Goal: Information Seeking & Learning: Learn about a topic

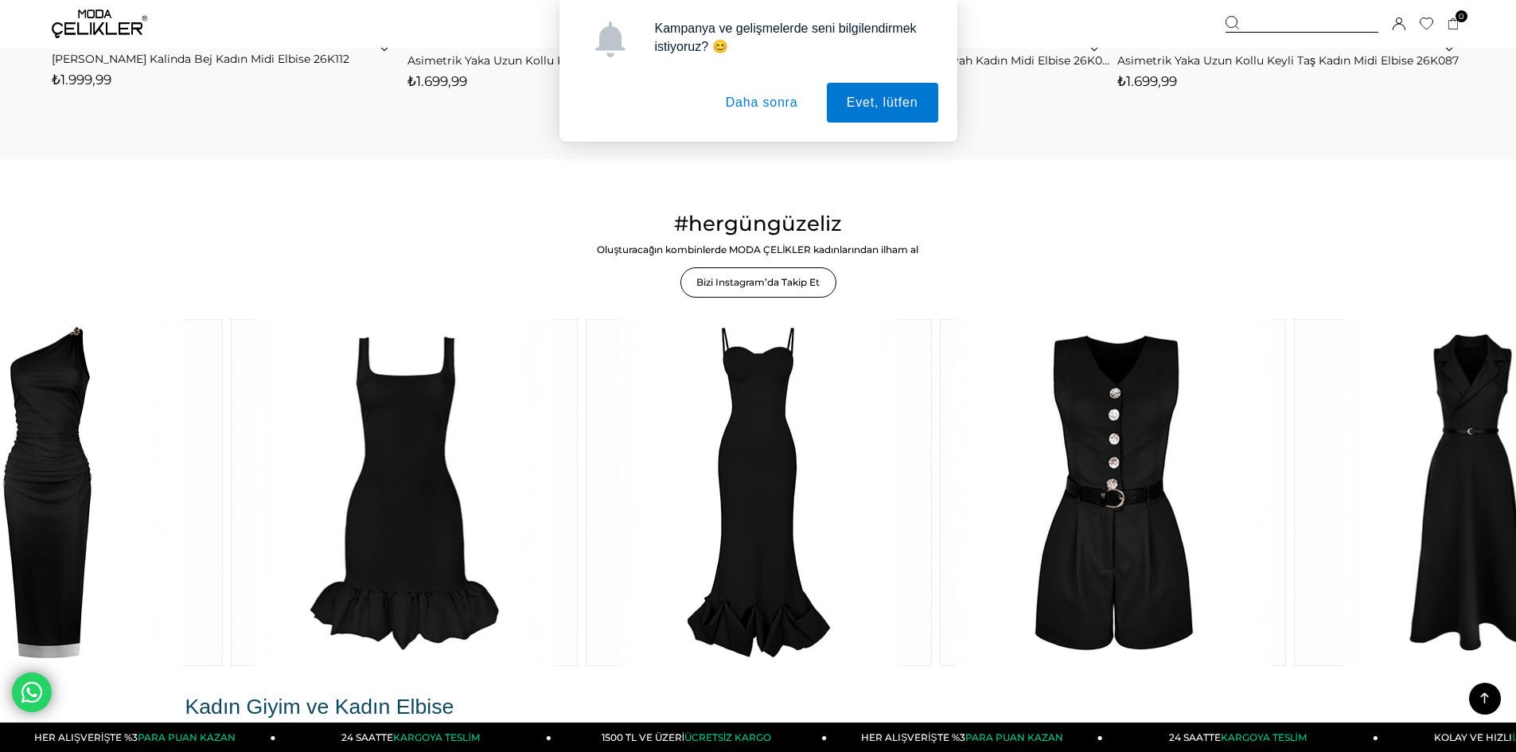
scroll to position [2705, 0]
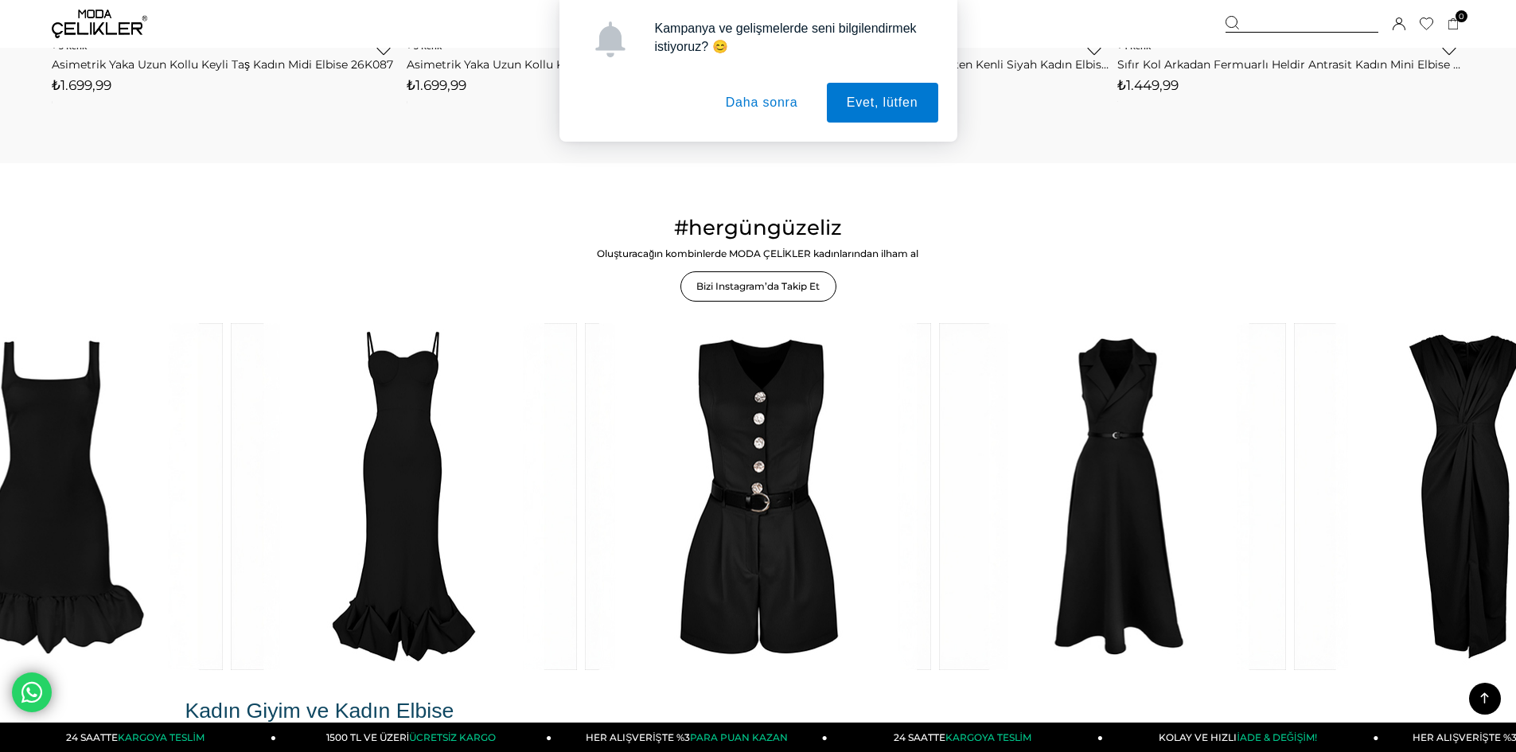
click at [1484, 696] on icon at bounding box center [1484, 698] width 20 height 20
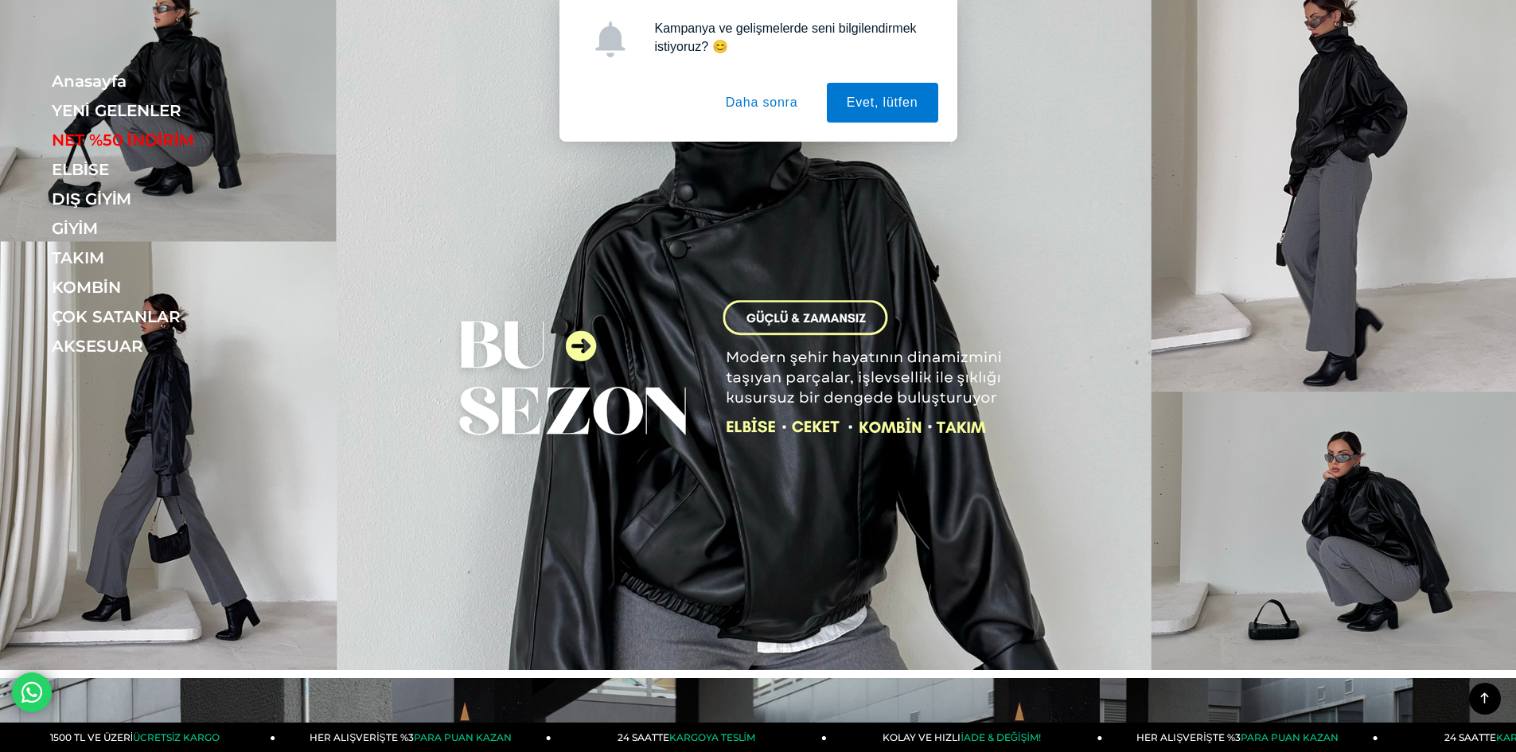
scroll to position [0, 0]
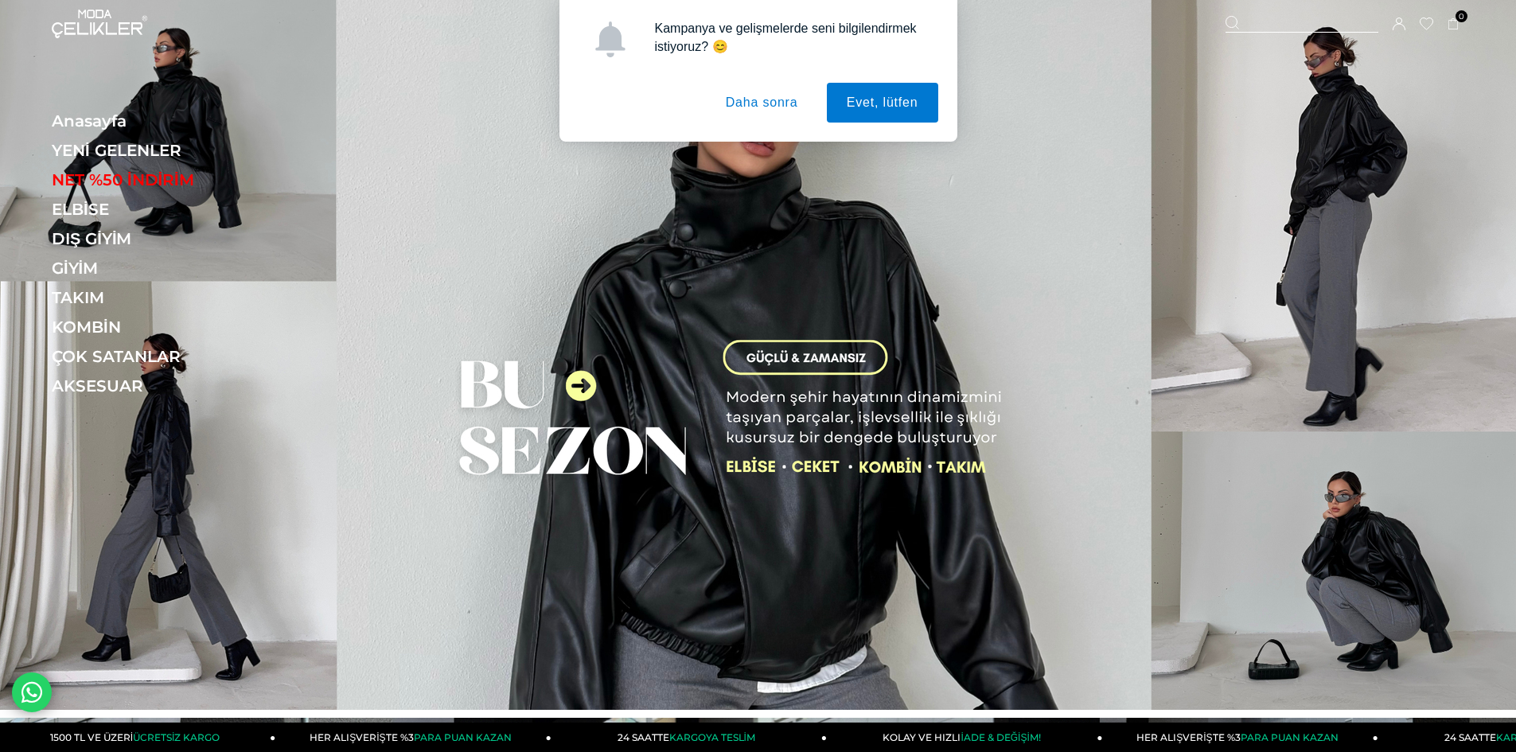
click at [769, 106] on button "Daha sonra" at bounding box center [762, 103] width 112 height 40
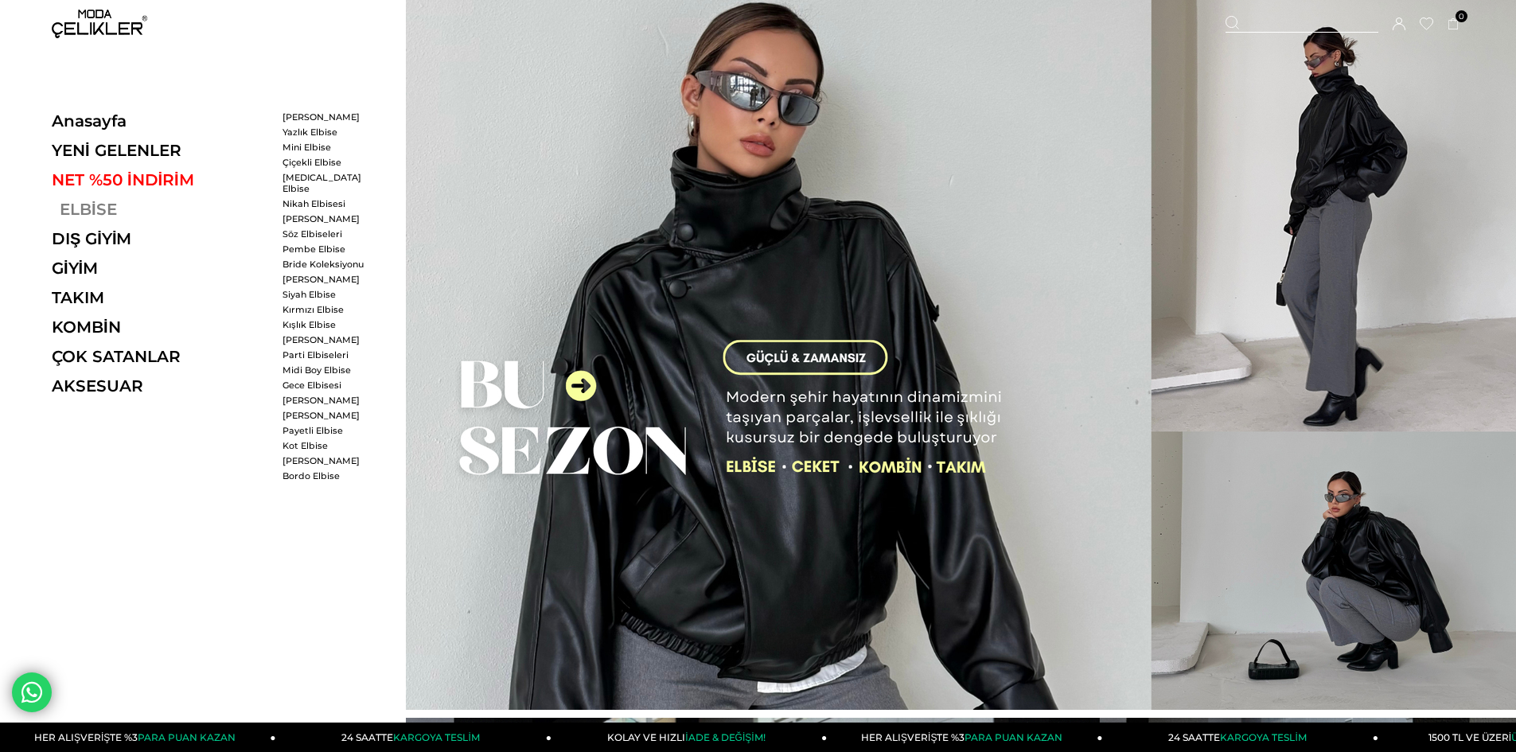
click at [87, 208] on link "ELBİSE" at bounding box center [161, 209] width 219 height 19
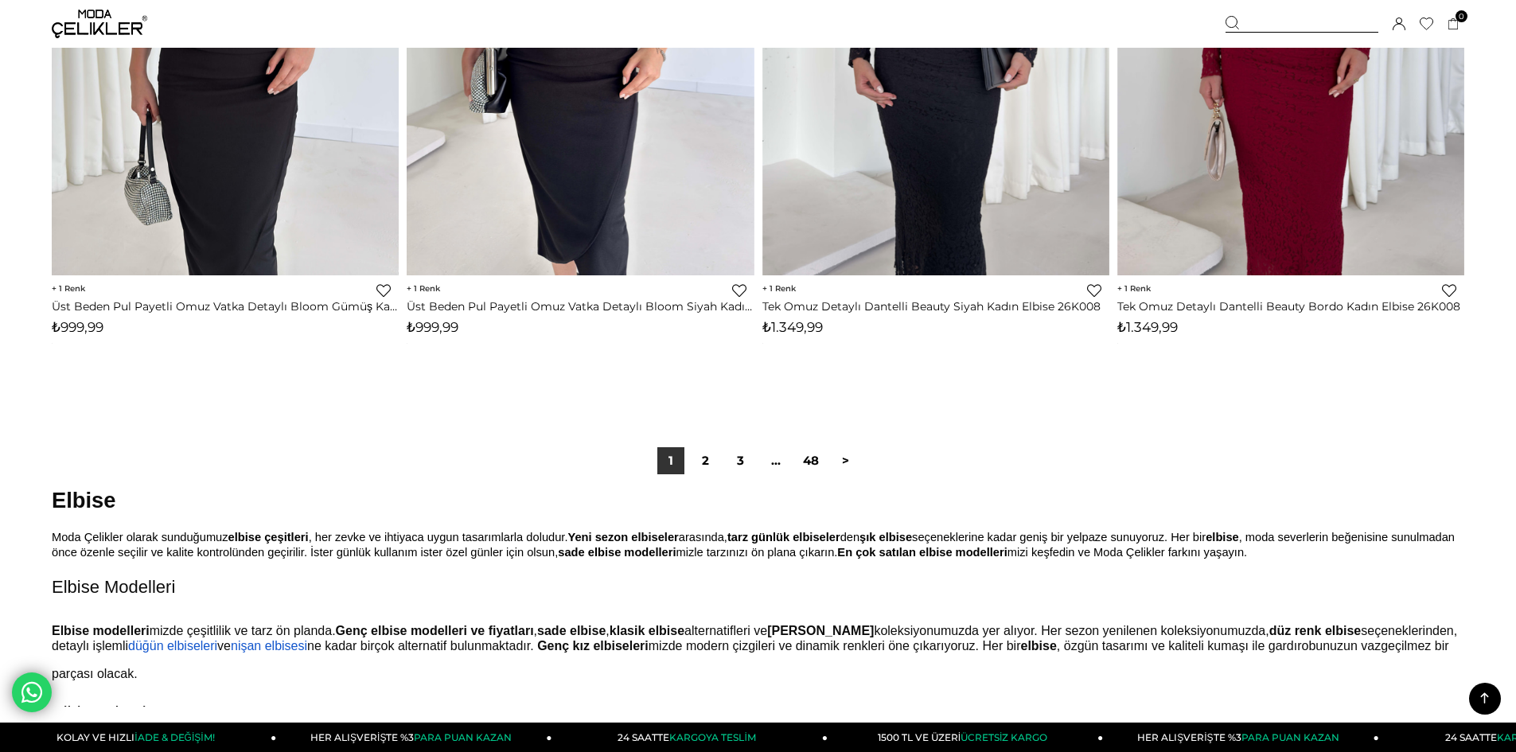
scroll to position [11936, 0]
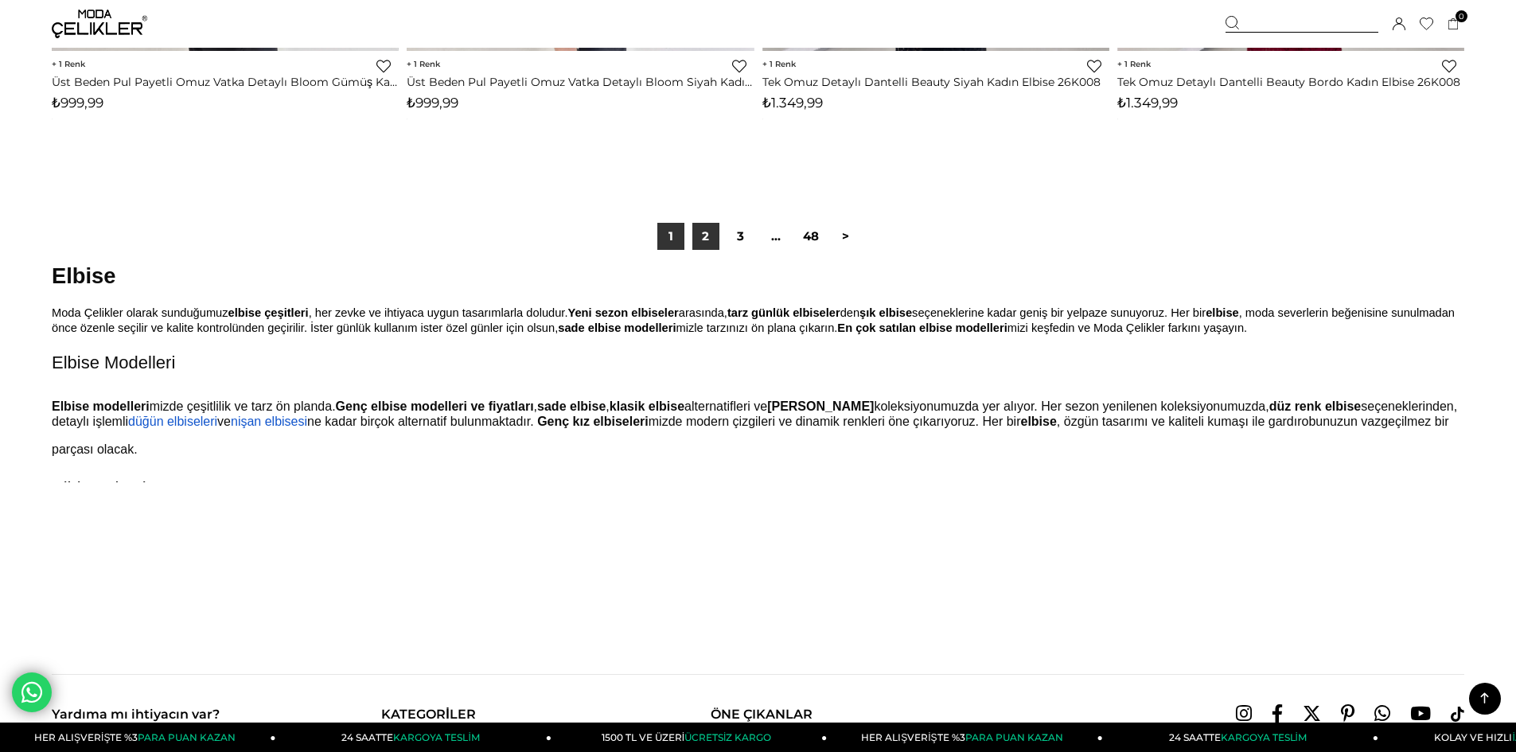
click at [707, 233] on link "2" at bounding box center [705, 236] width 27 height 27
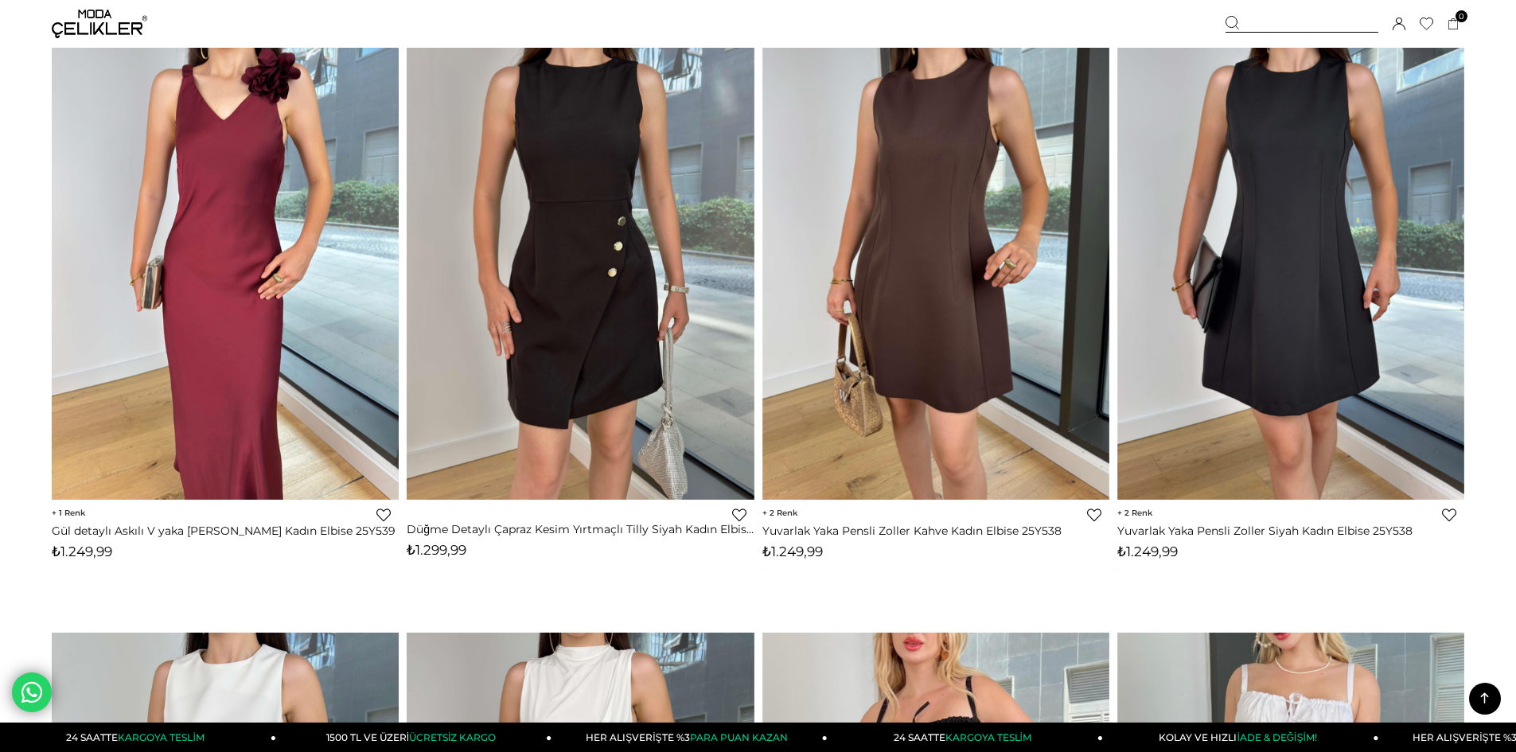
scroll to position [1273, 0]
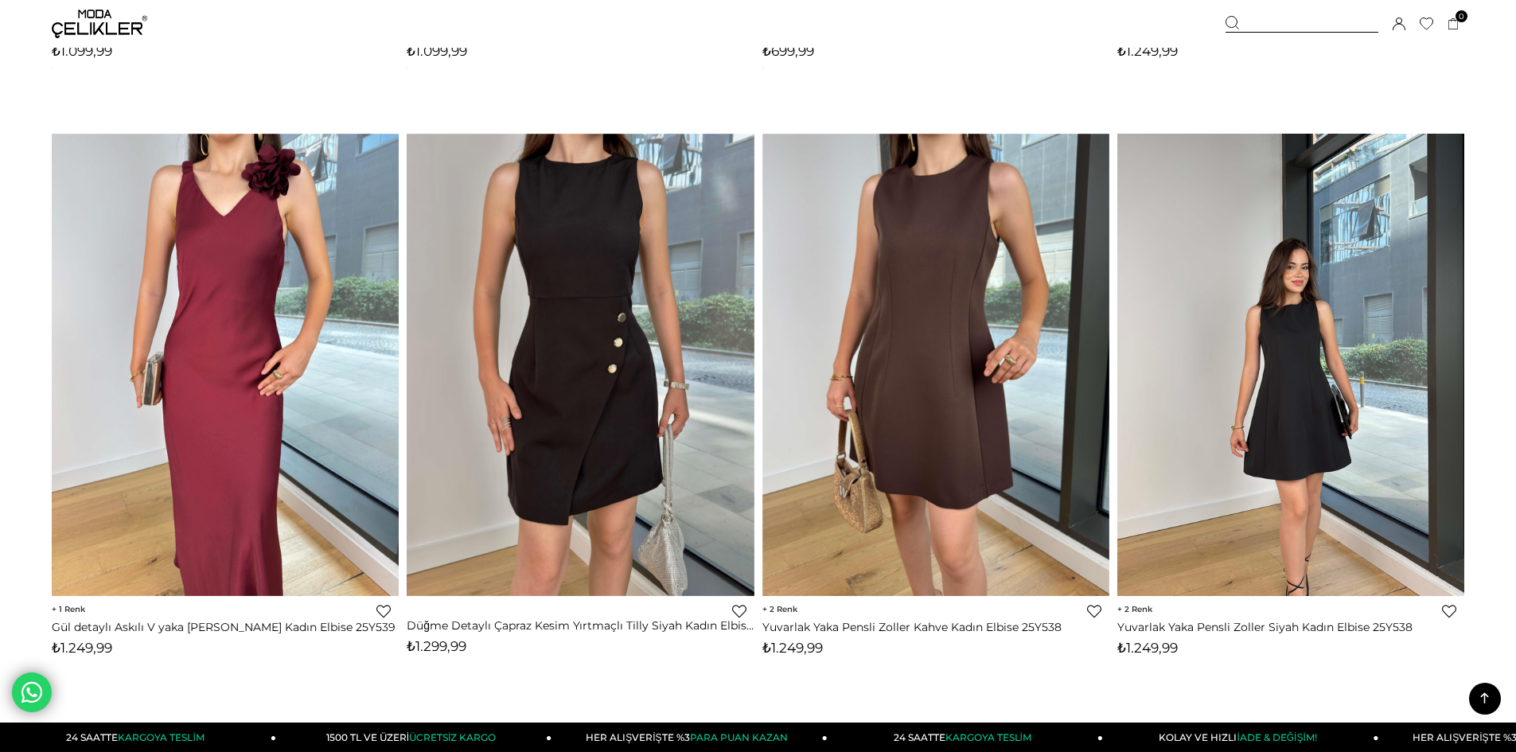
click at [1309, 313] on img at bounding box center [1290, 365] width 347 height 462
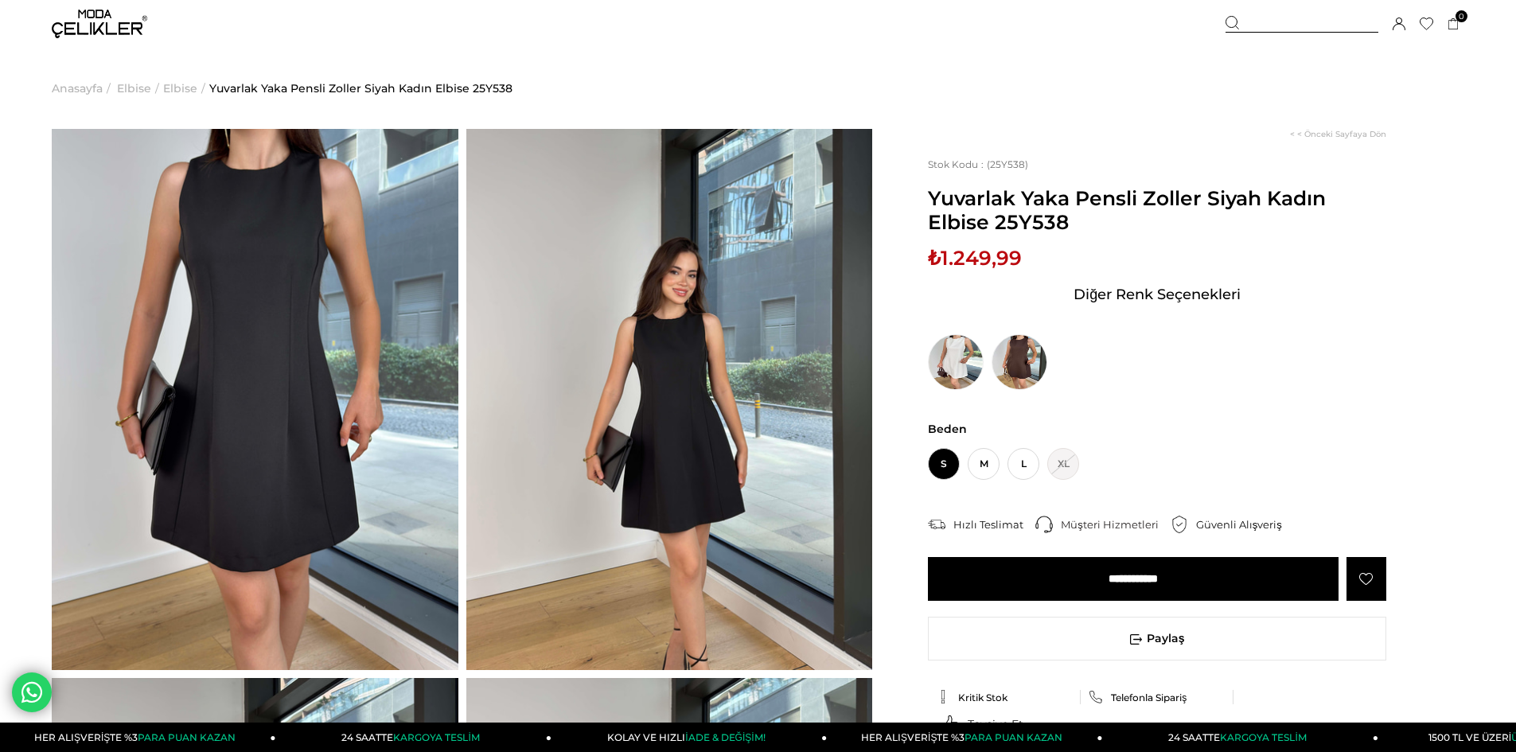
click at [728, 442] on img at bounding box center [669, 399] width 407 height 541
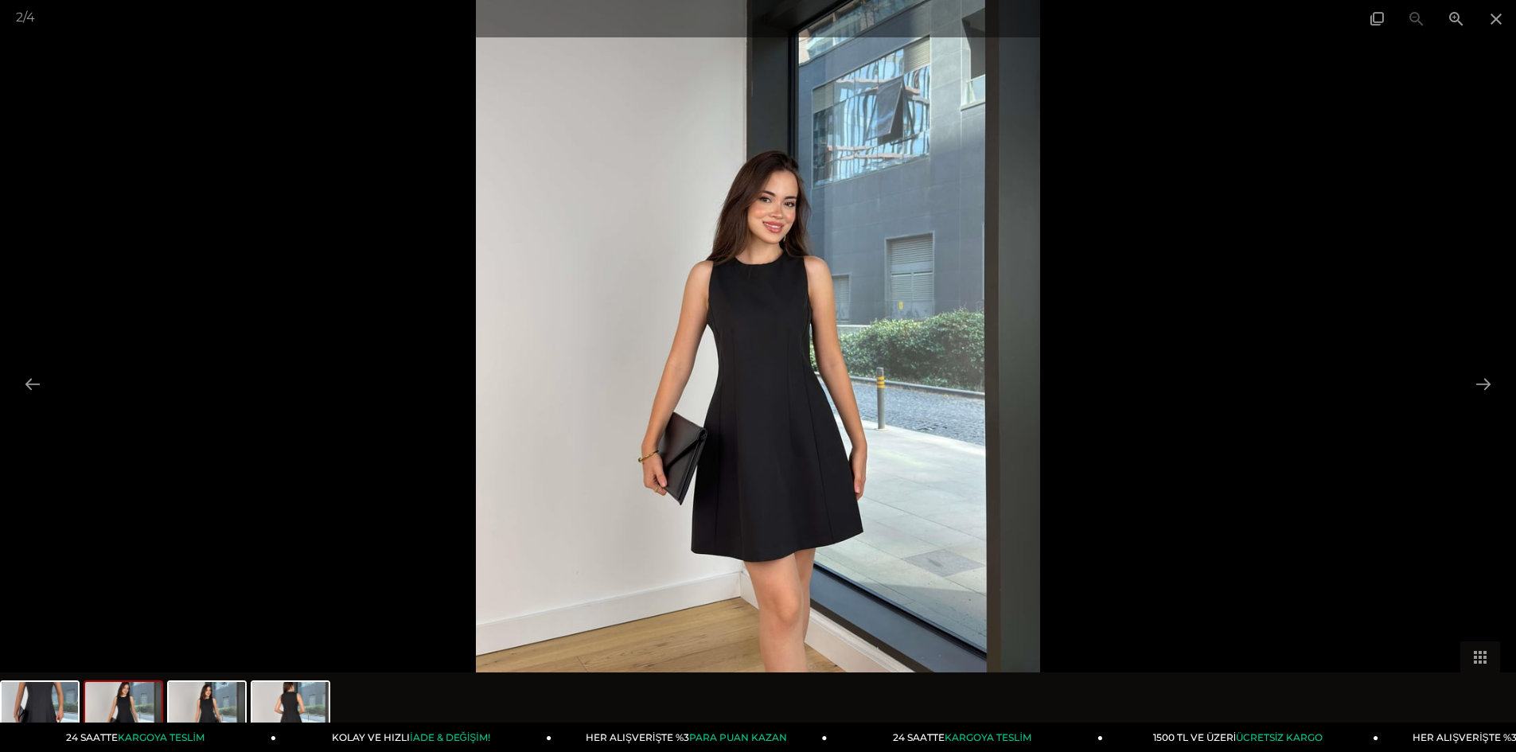
click at [741, 358] on img at bounding box center [758, 376] width 564 height 752
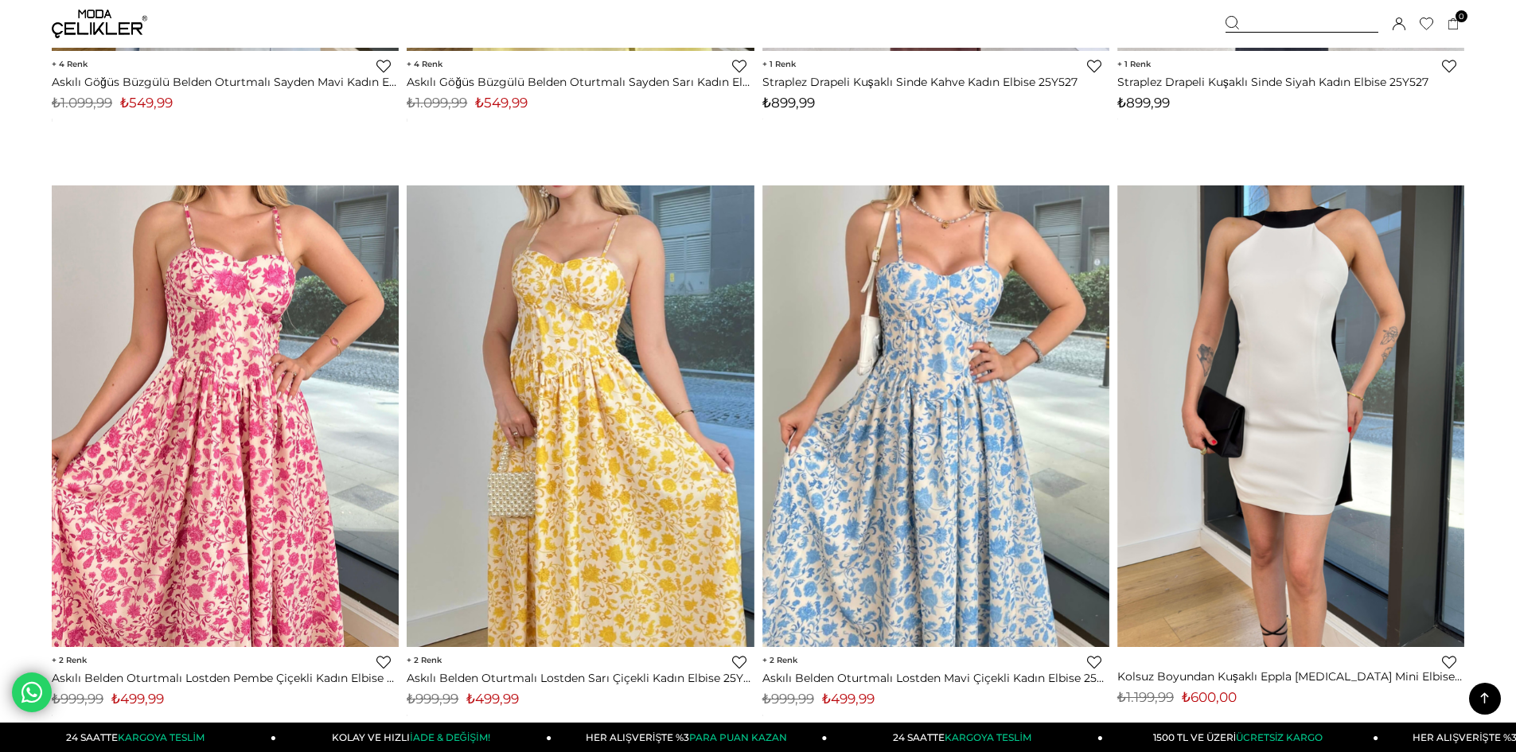
scroll to position [3288, 0]
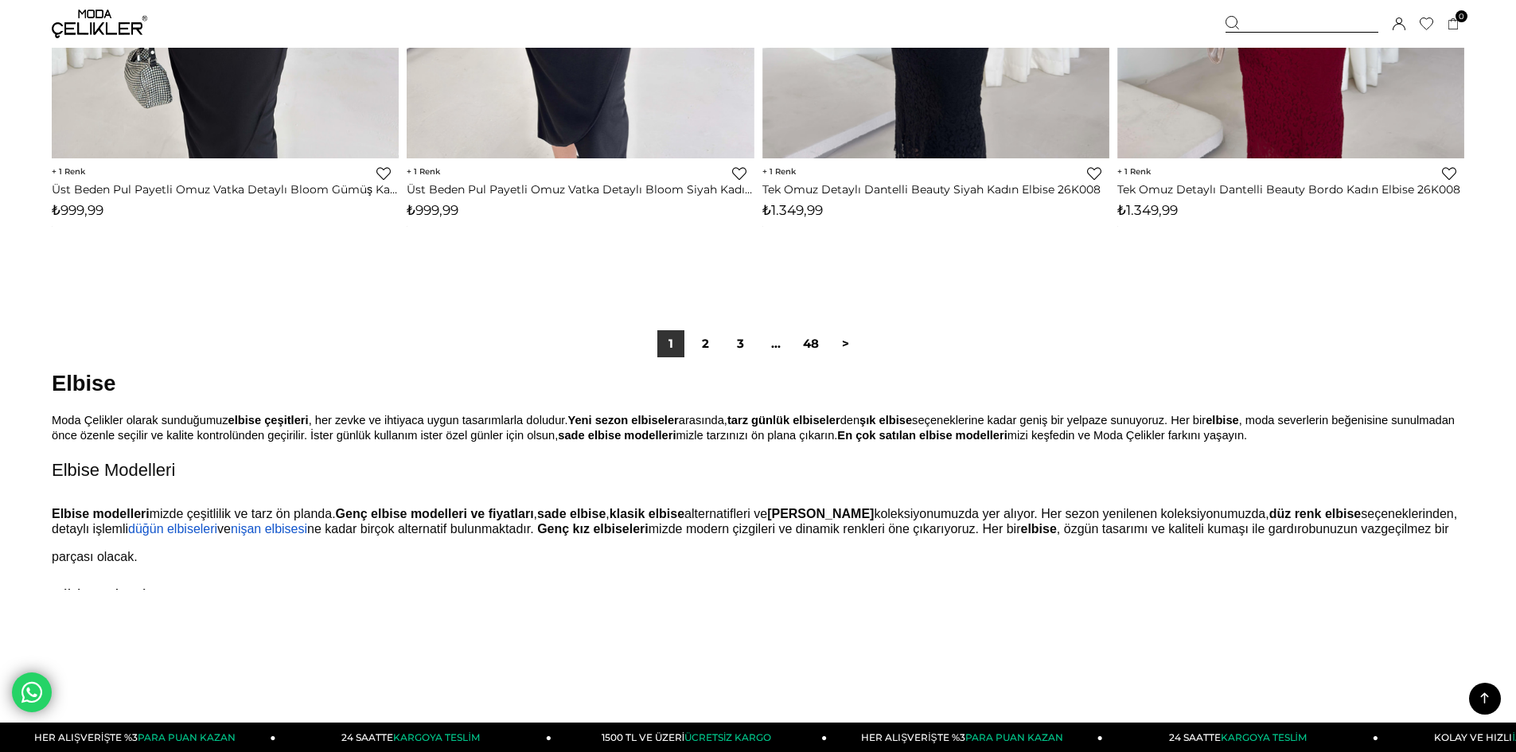
scroll to position [11803, 0]
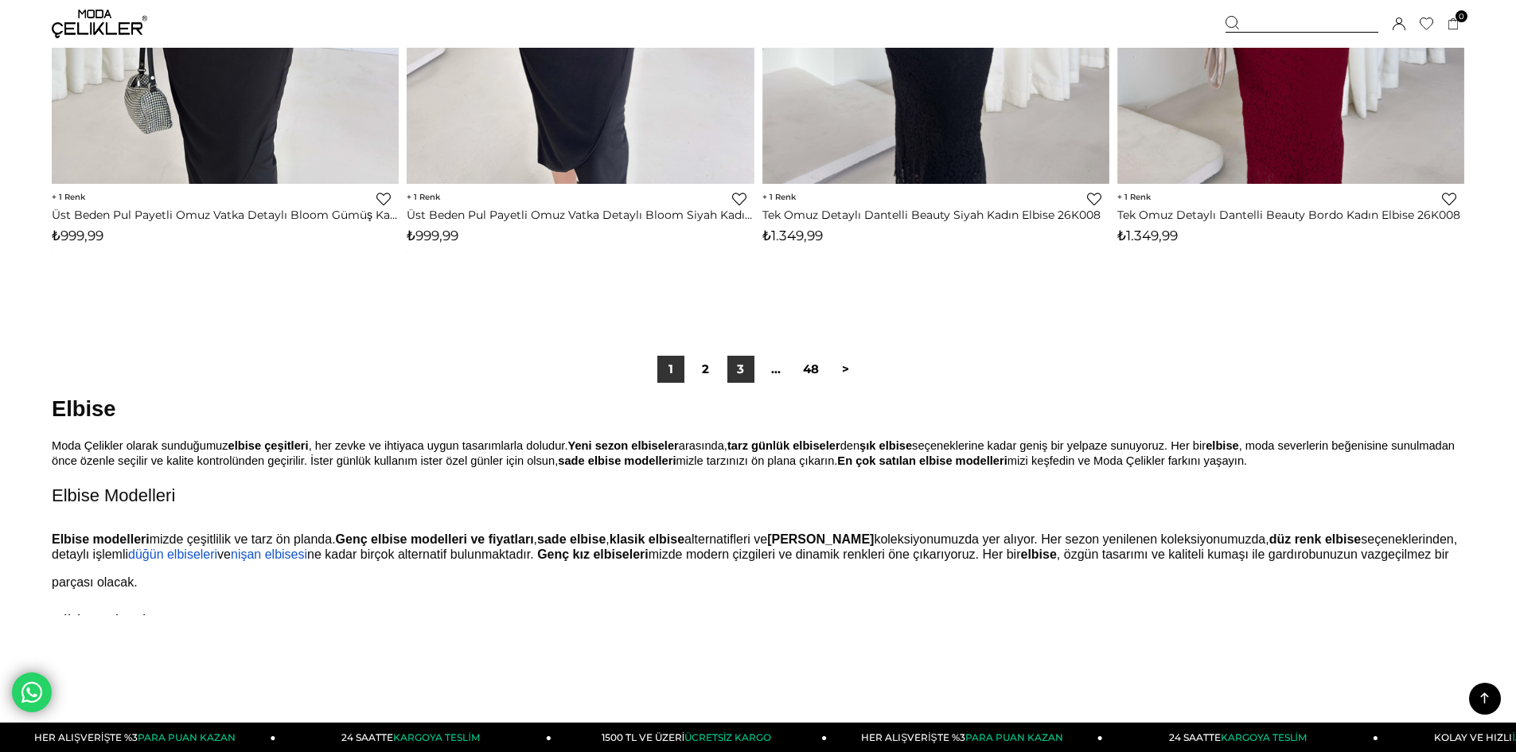
click at [740, 369] on link "3" at bounding box center [740, 369] width 27 height 27
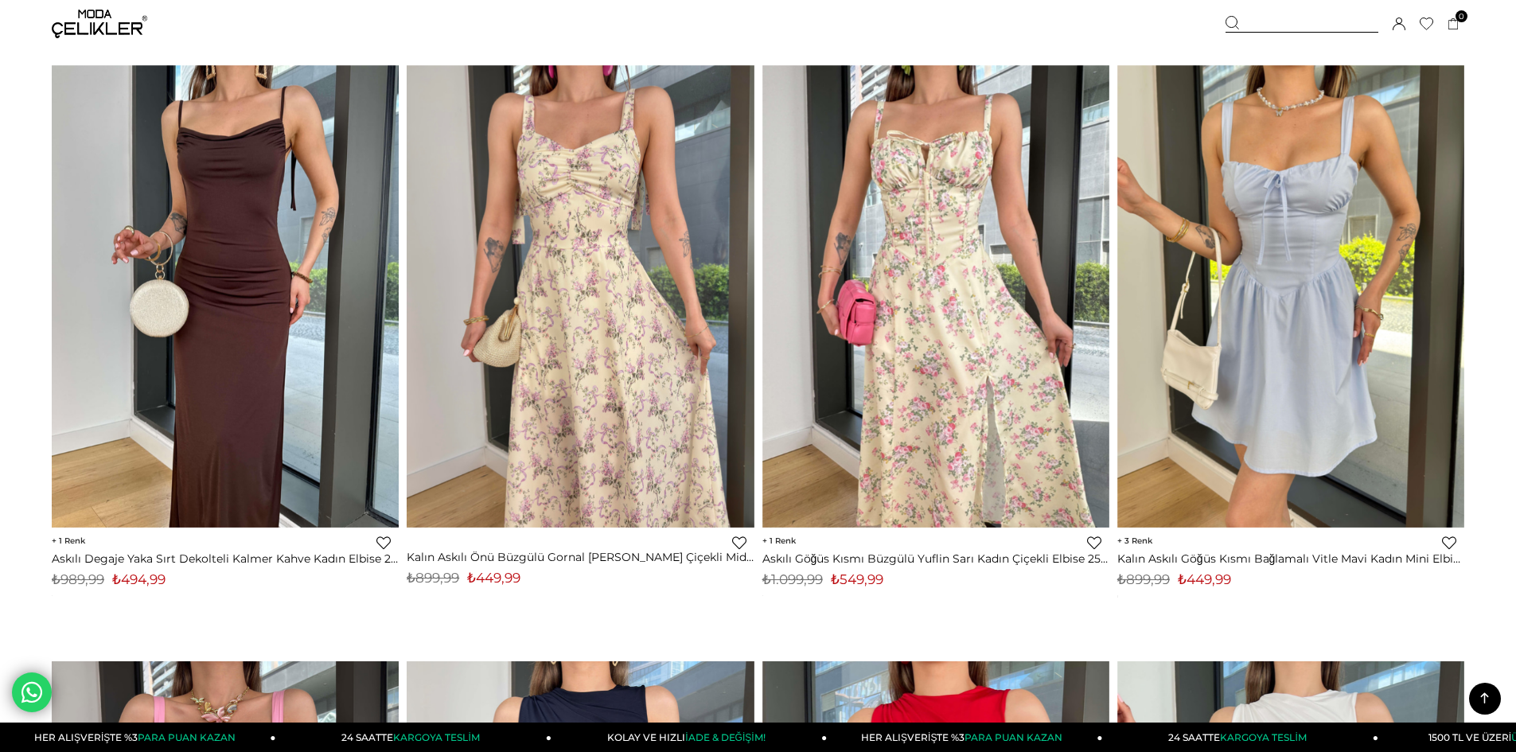
scroll to position [7321, 0]
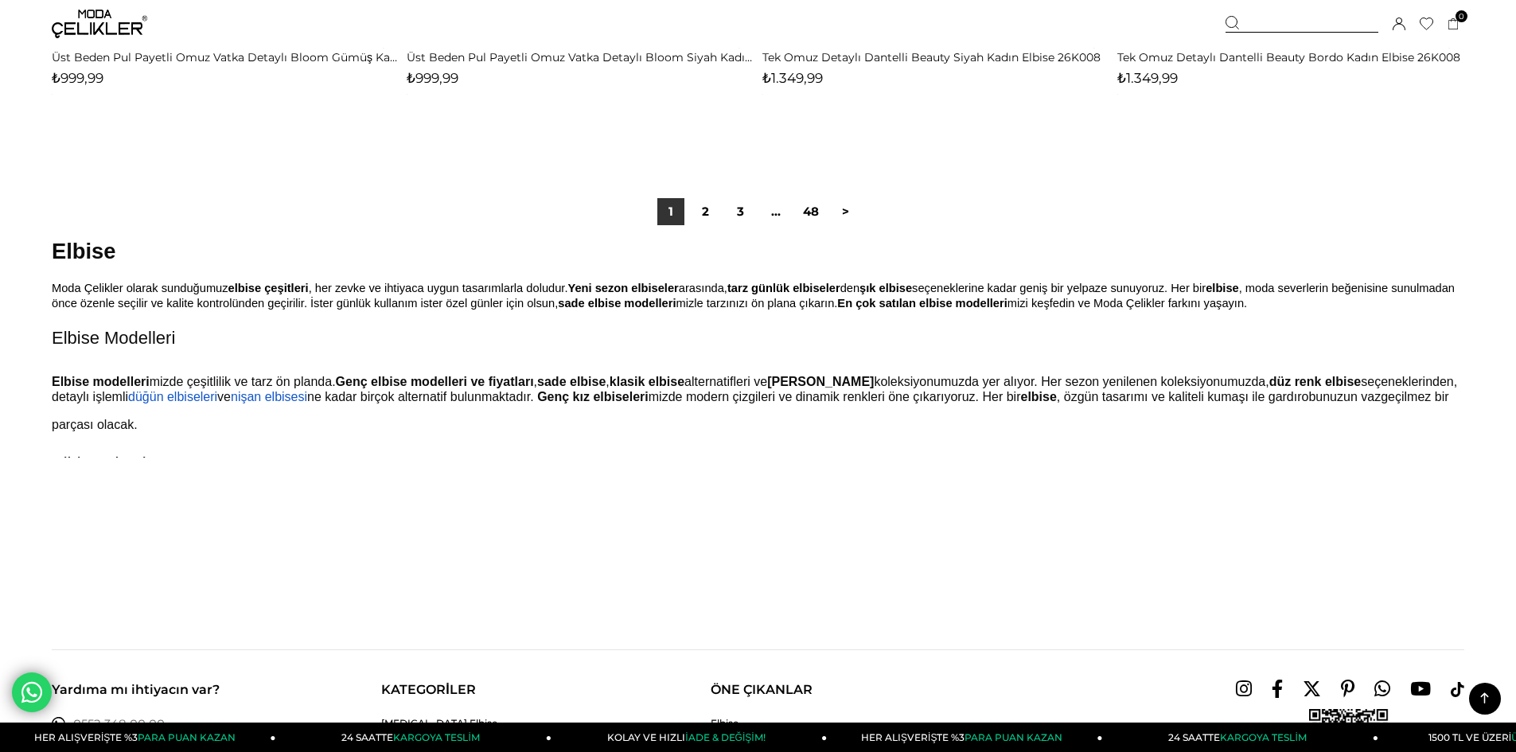
scroll to position [11691, 0]
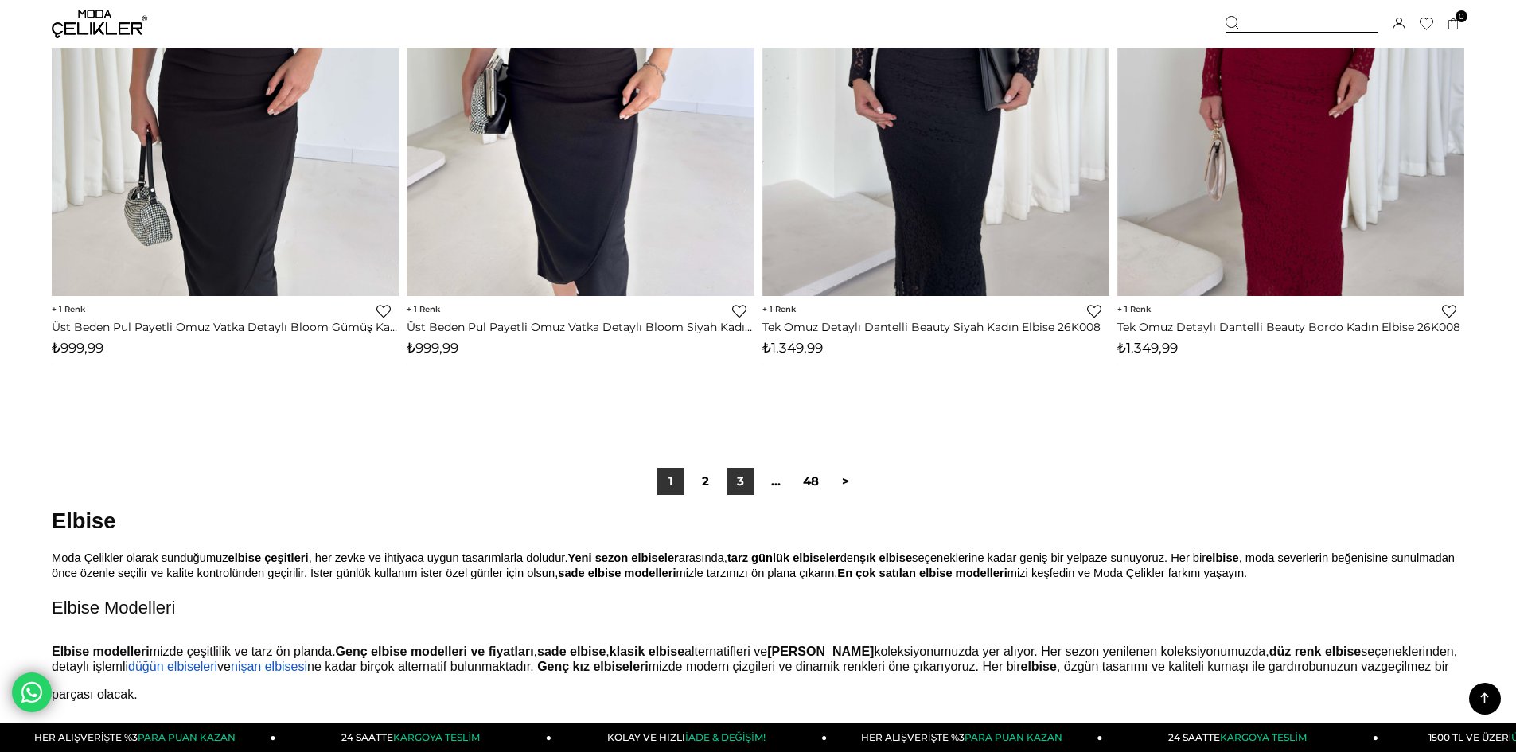
click at [738, 480] on link "3" at bounding box center [740, 481] width 27 height 27
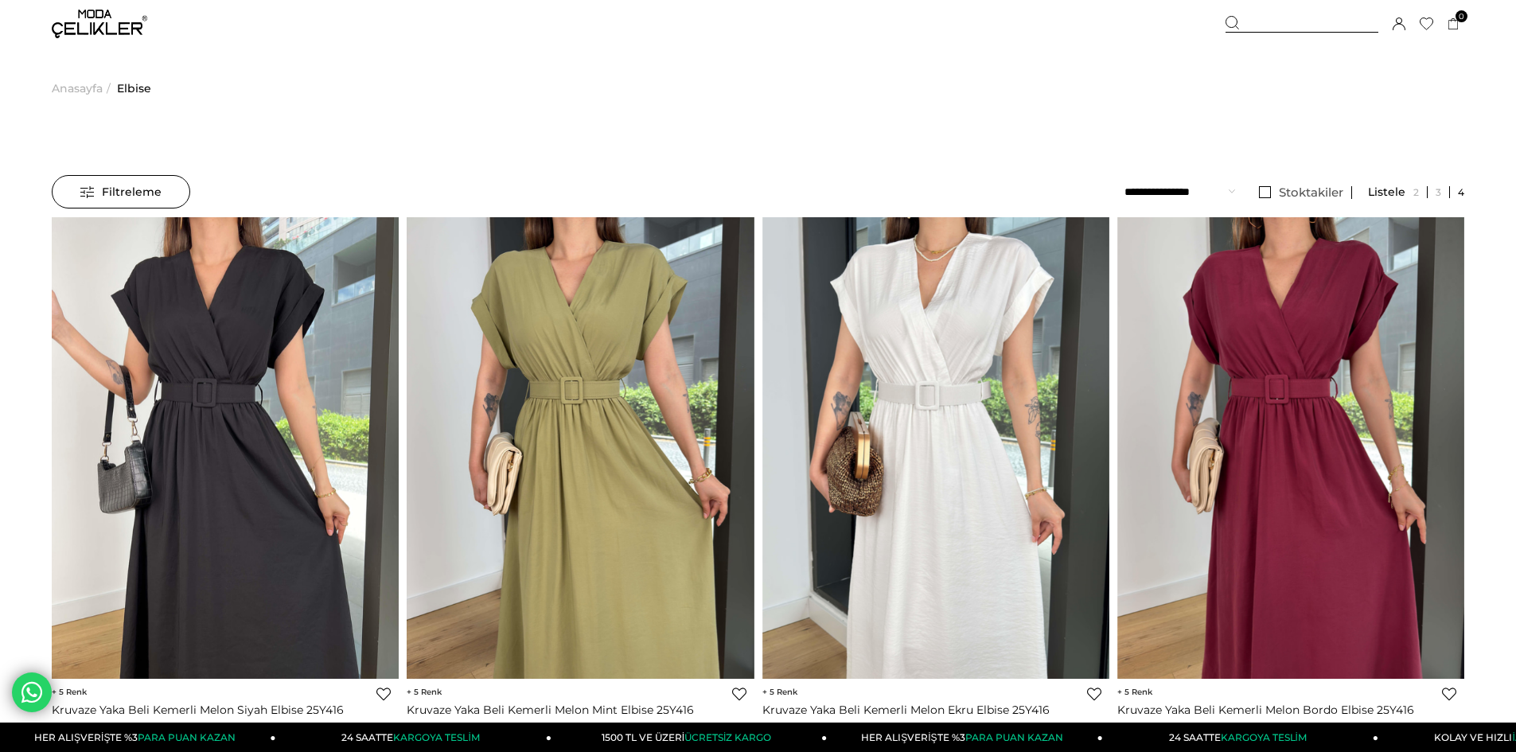
click at [89, 86] on span "Anasayfa" at bounding box center [77, 88] width 51 height 81
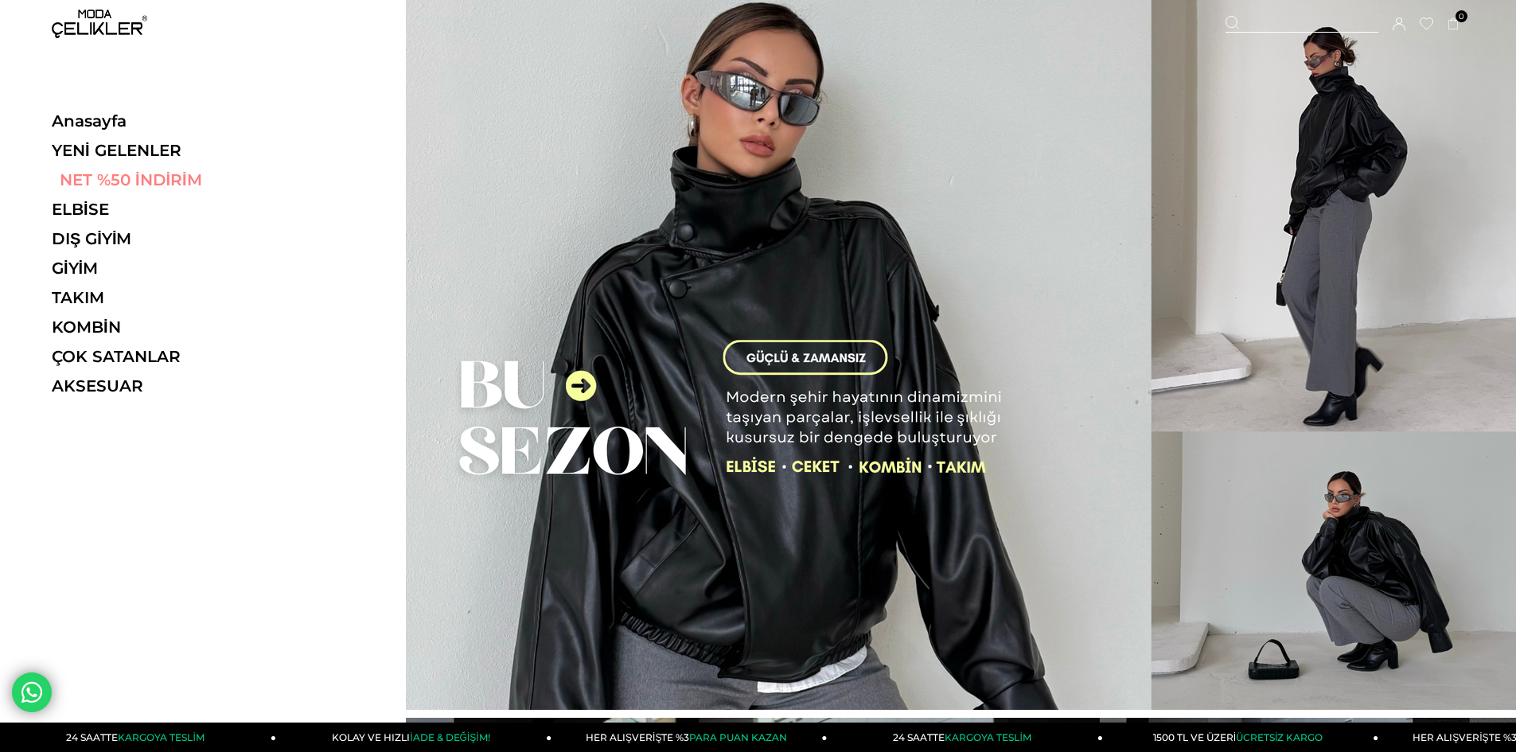
click at [137, 179] on link "NET %50 İNDİRİM" at bounding box center [161, 179] width 219 height 19
click at [137, 178] on link "NET %50 İNDİRİM" at bounding box center [161, 179] width 219 height 19
click at [162, 177] on link "NET %50 İNDİRİM" at bounding box center [161, 179] width 219 height 19
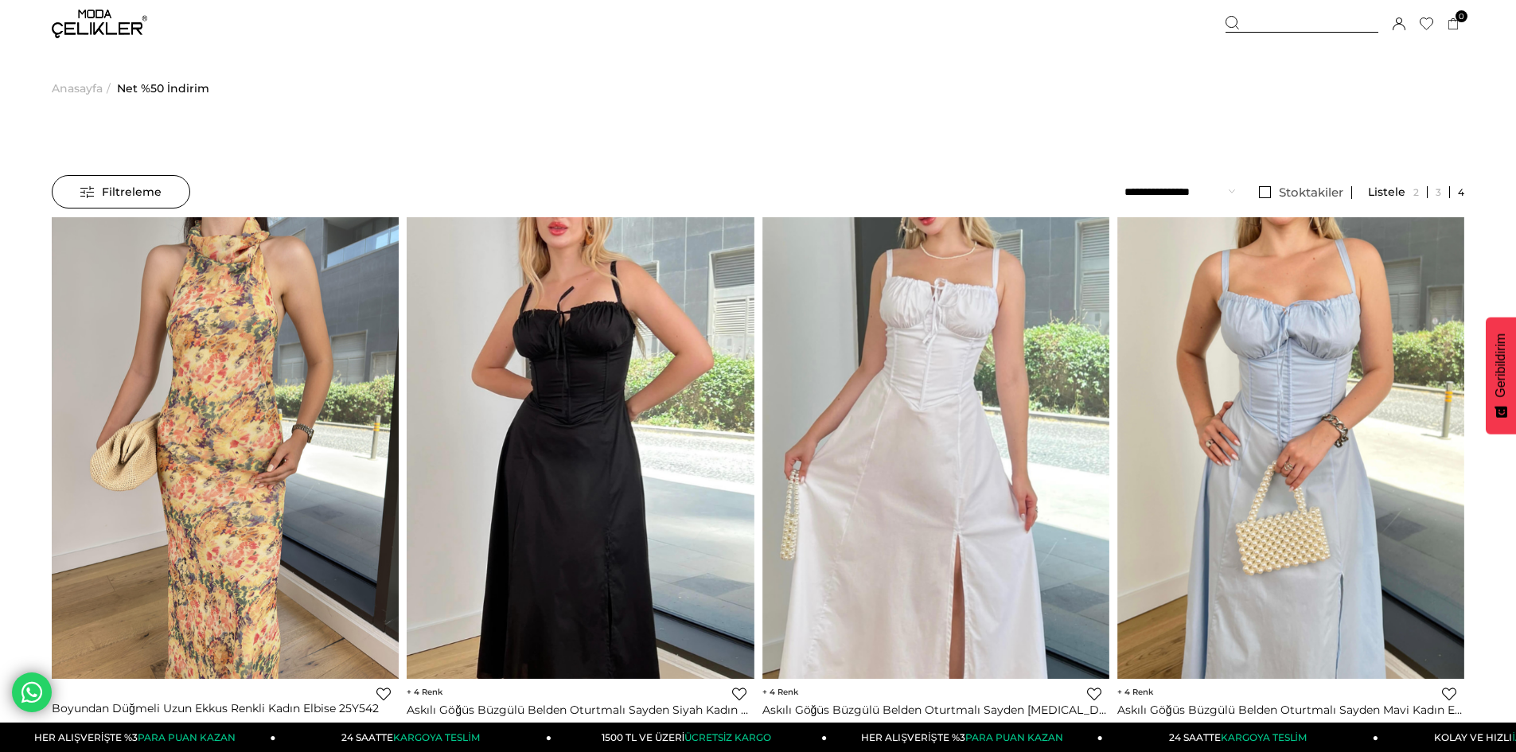
click at [89, 88] on span "Anasayfa" at bounding box center [77, 88] width 51 height 81
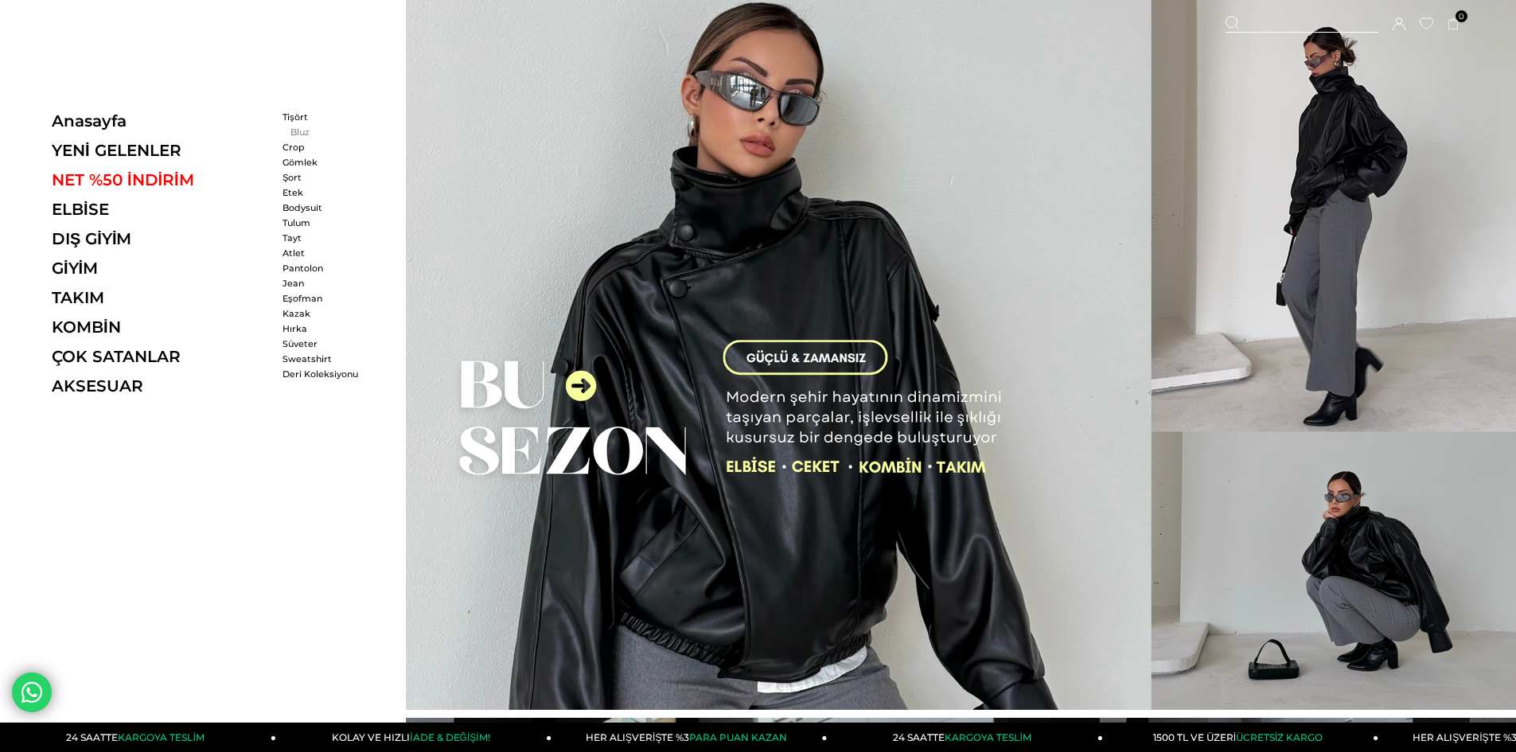
click at [296, 129] on link "Bluz" at bounding box center [328, 132] width 92 height 11
click at [299, 325] on link "Hırka" at bounding box center [328, 328] width 92 height 11
click at [76, 331] on link "KOMBİN" at bounding box center [161, 326] width 219 height 19
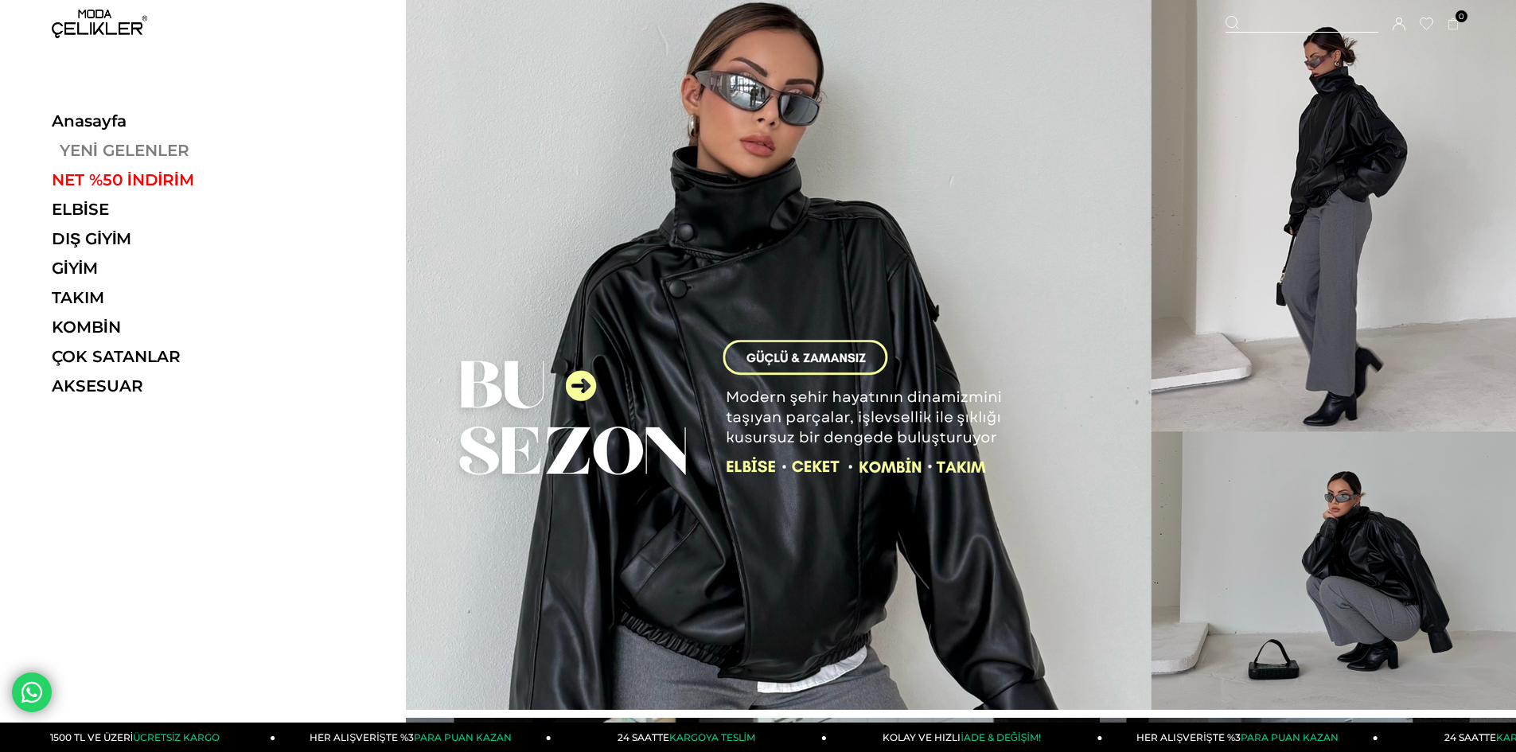
click at [93, 150] on link "YENİ GELENLER" at bounding box center [161, 150] width 219 height 19
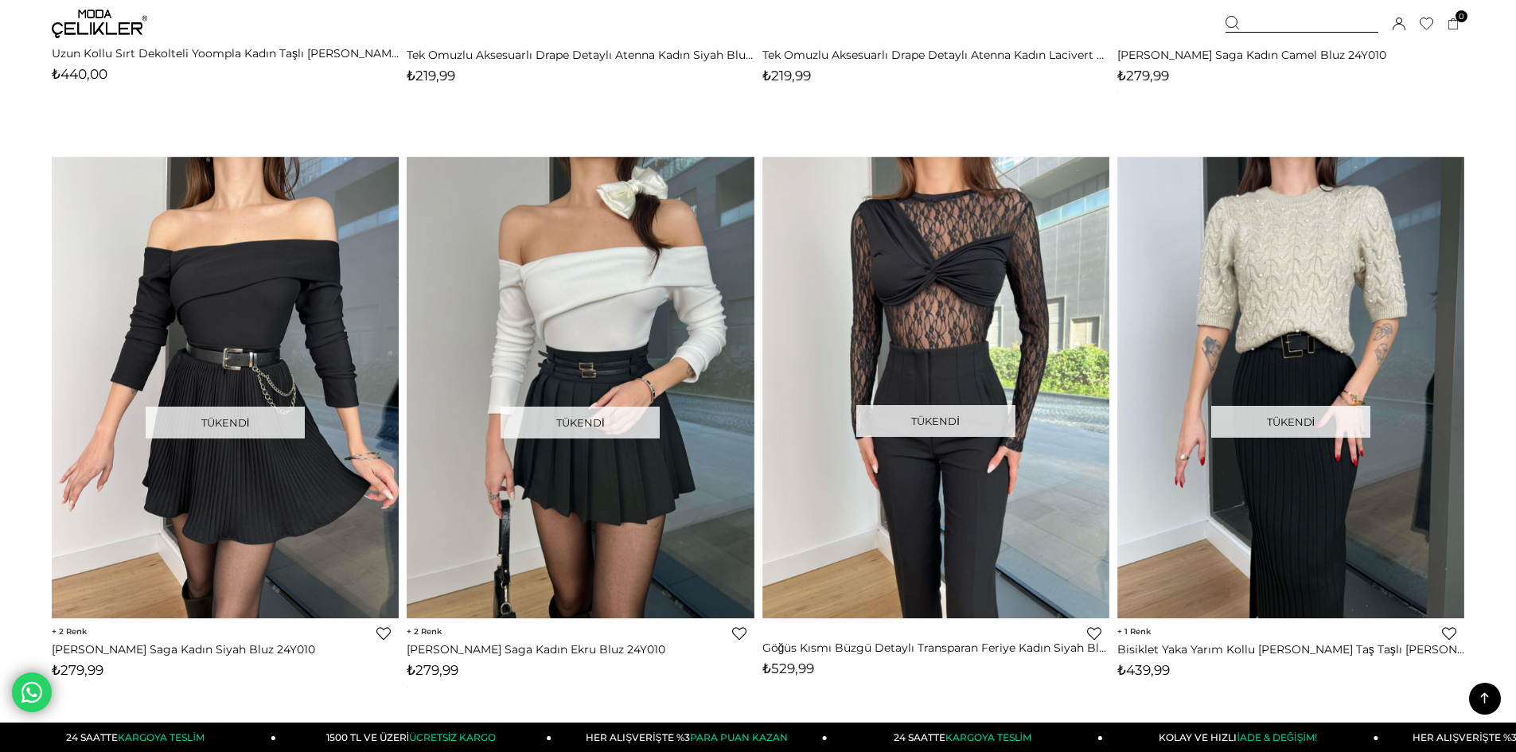
scroll to position [6605, 0]
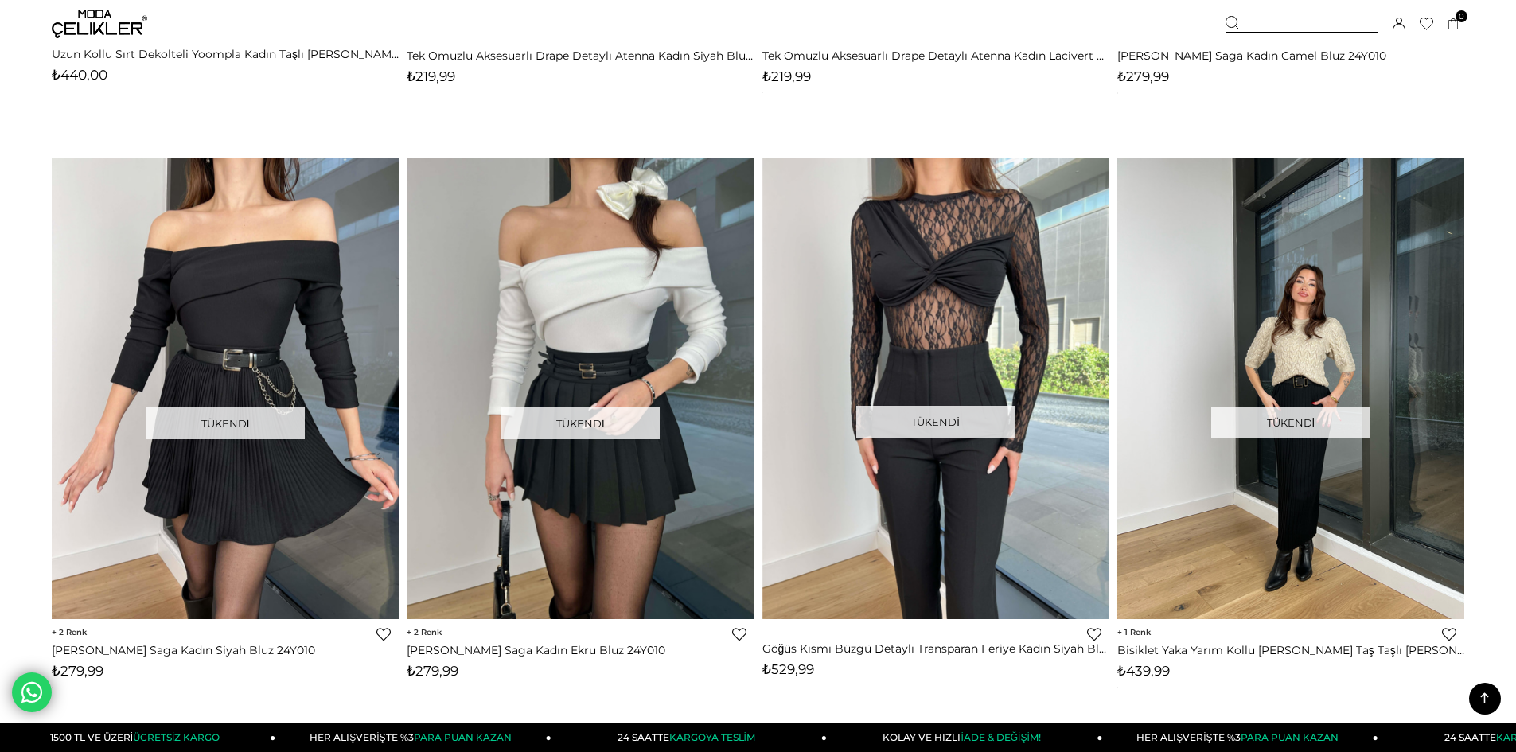
click at [1299, 516] on img at bounding box center [1290, 389] width 347 height 462
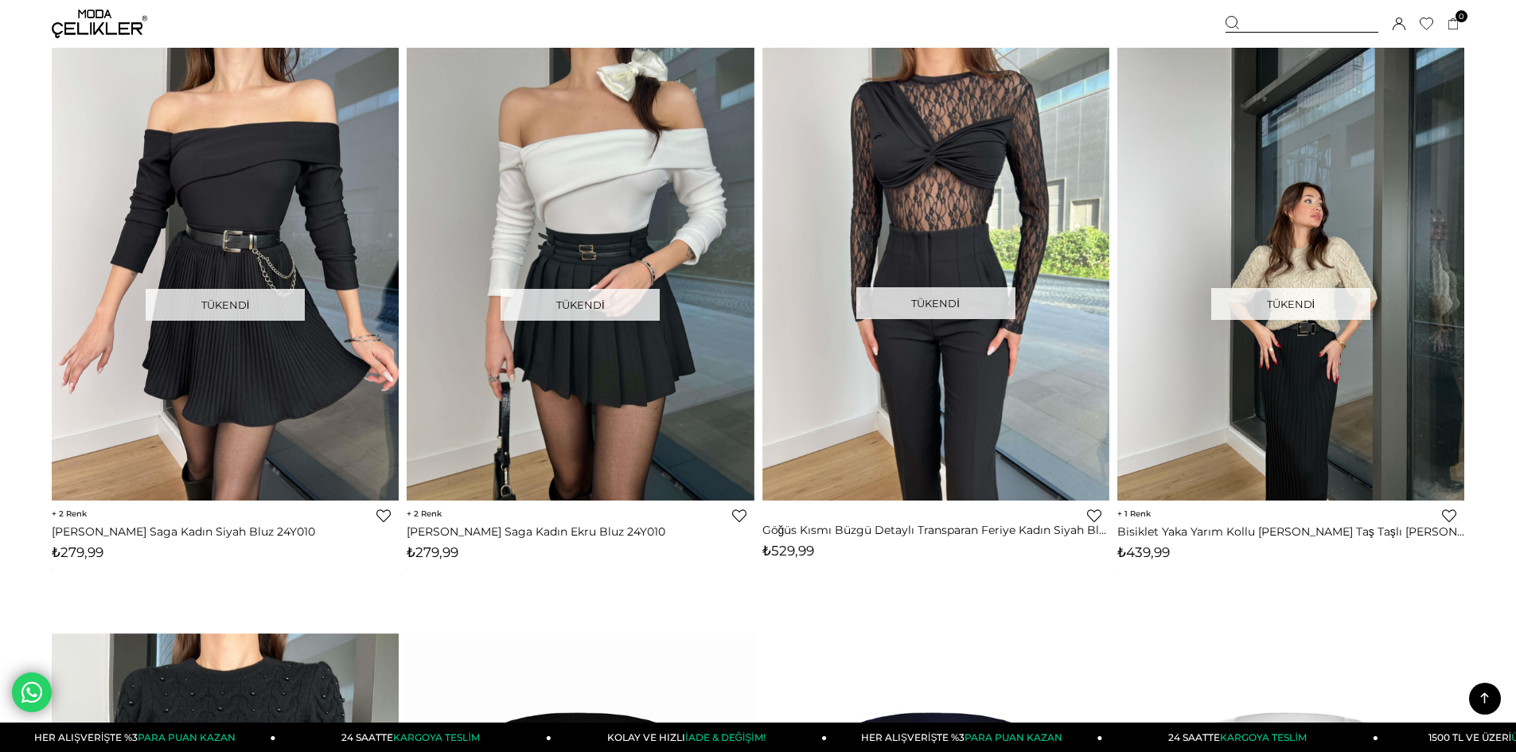
scroll to position [6923, 0]
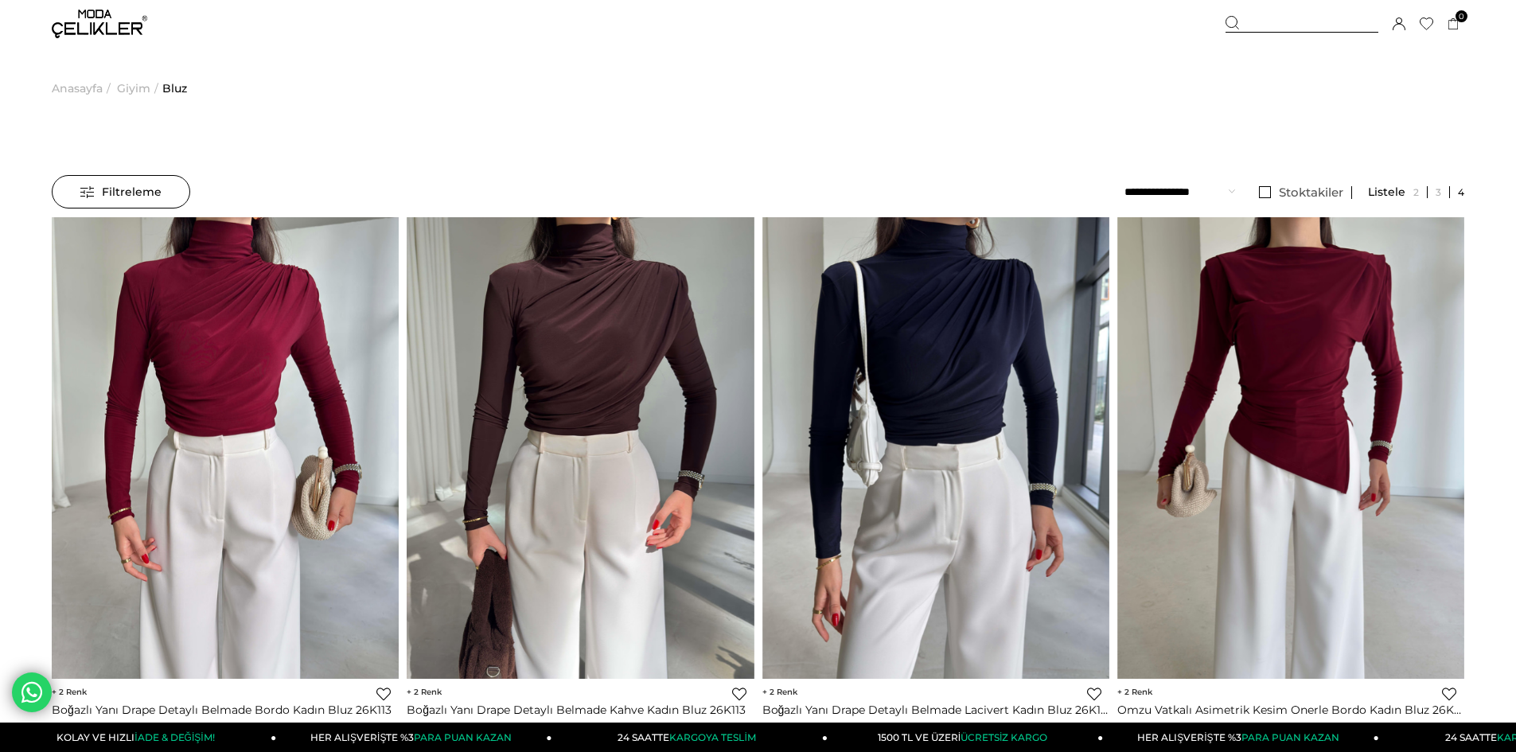
click at [133, 83] on span "Giyim" at bounding box center [133, 88] width 33 height 81
click at [139, 89] on span "Giyim" at bounding box center [133, 88] width 33 height 81
click at [88, 90] on span "Anasayfa" at bounding box center [77, 88] width 51 height 81
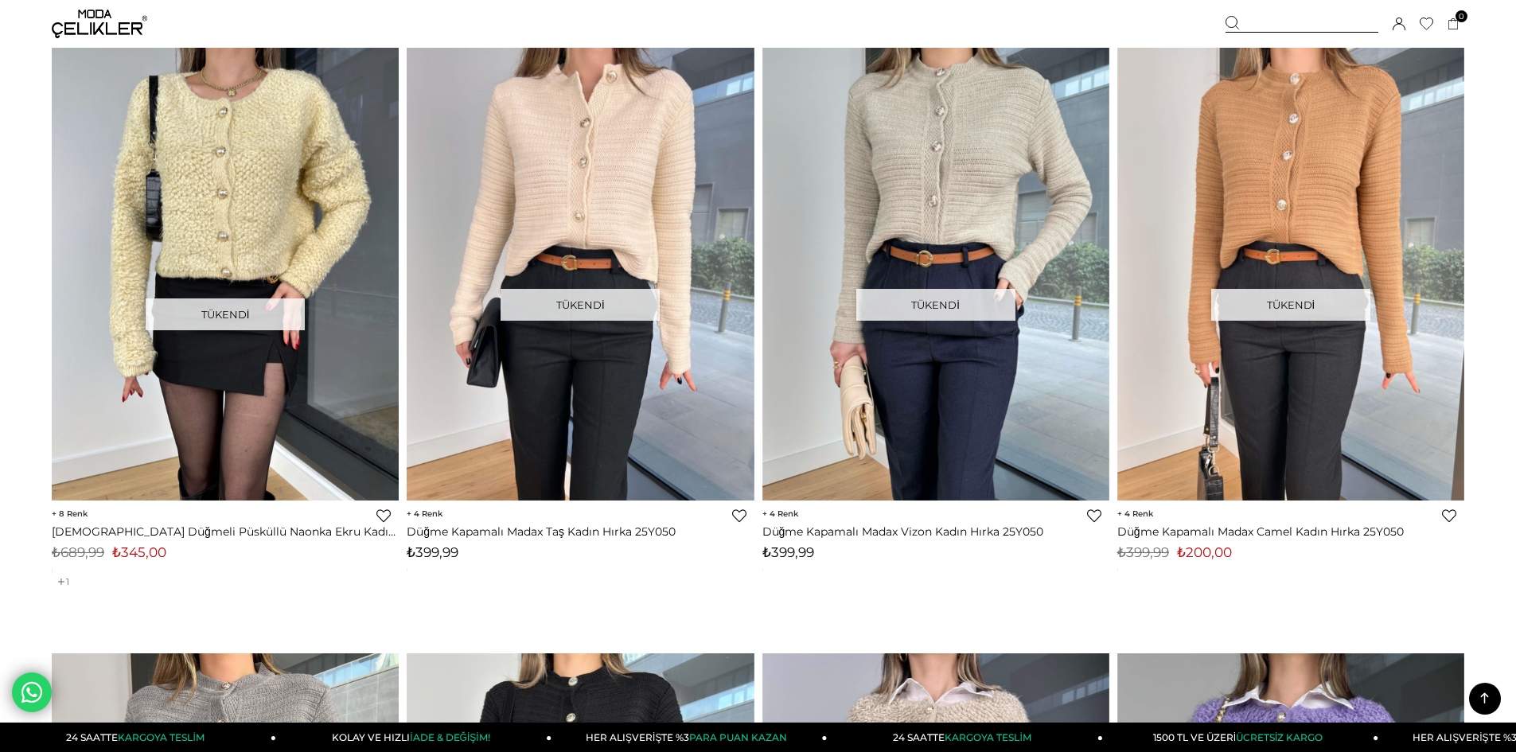
scroll to position [1671, 0]
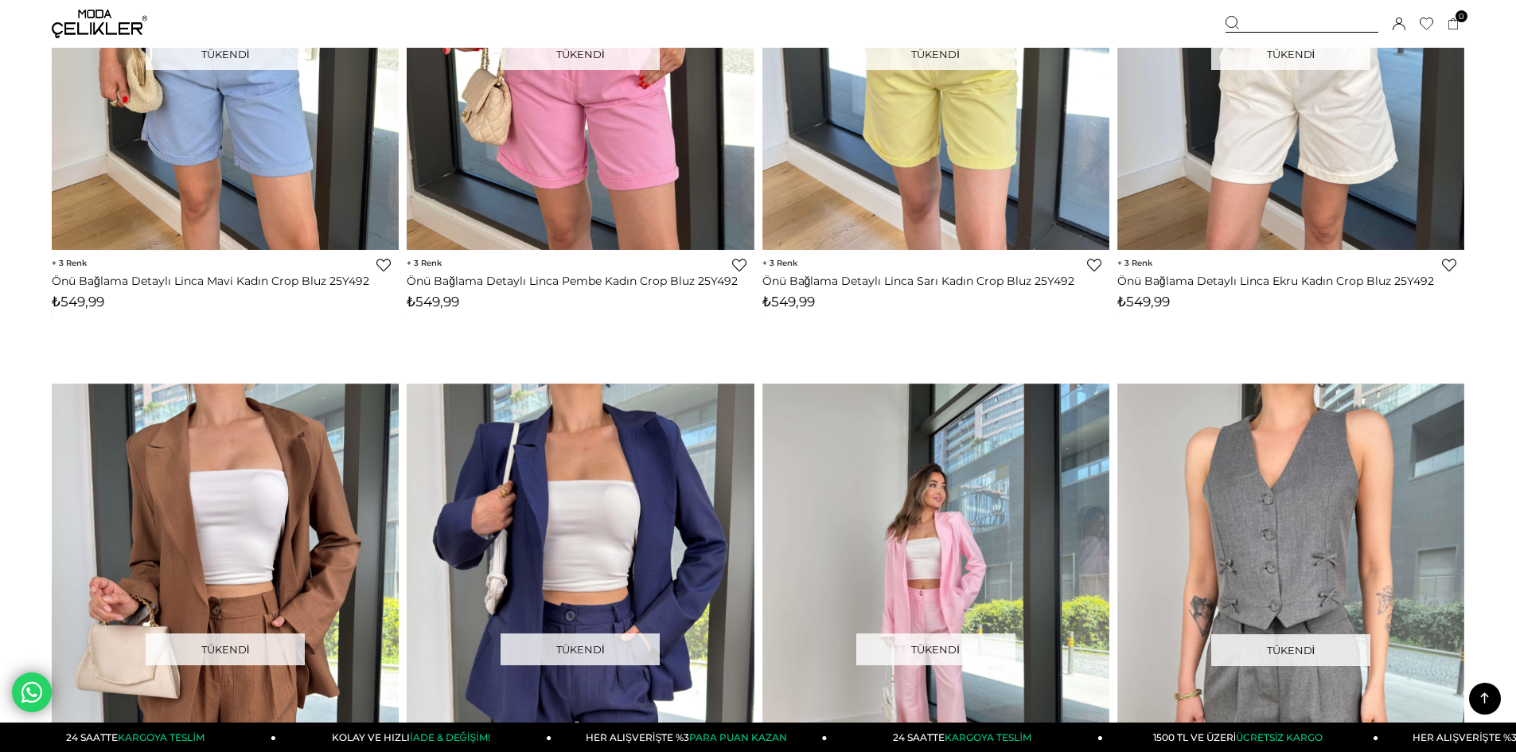
scroll to position [6764, 0]
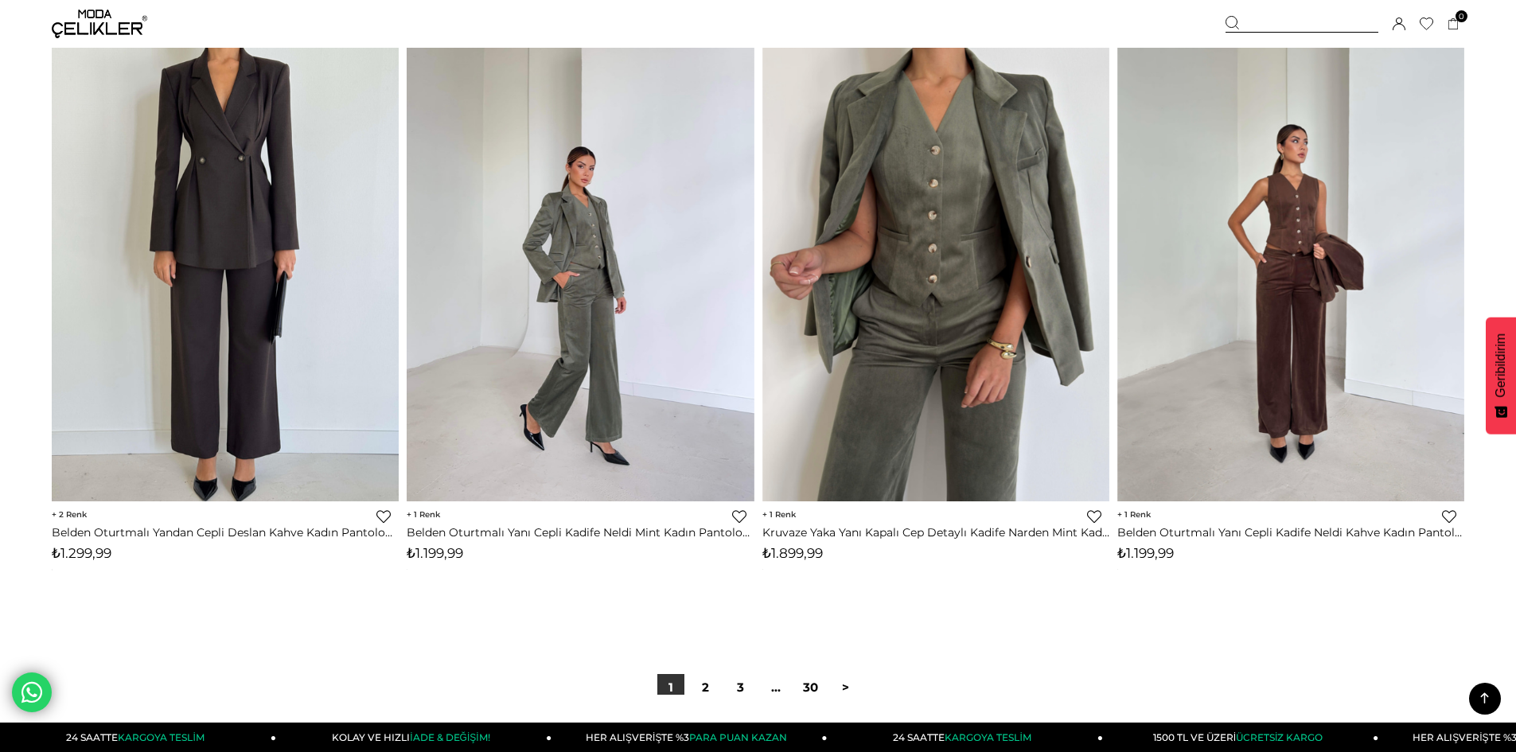
scroll to position [11777, 0]
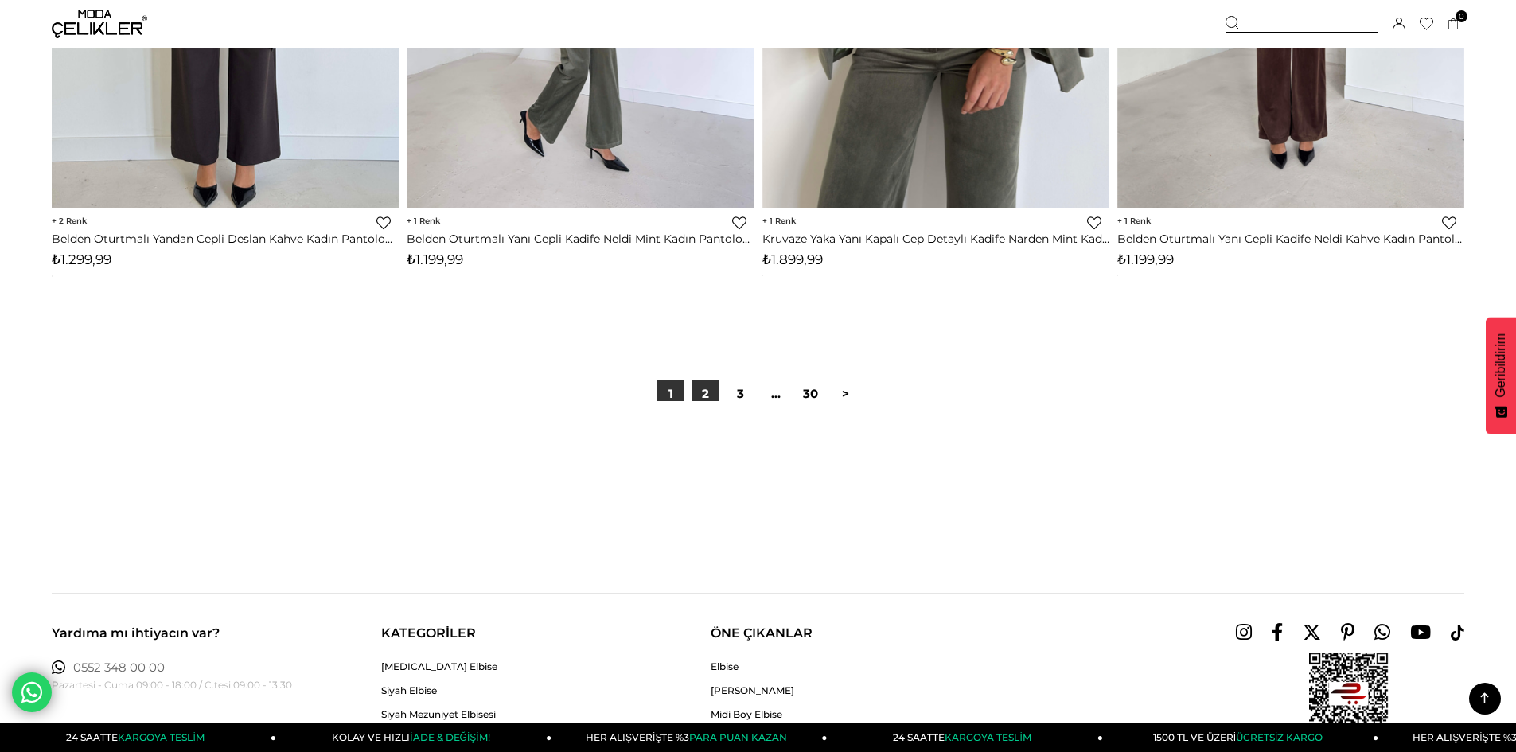
click at [711, 393] on link "2" at bounding box center [705, 393] width 27 height 27
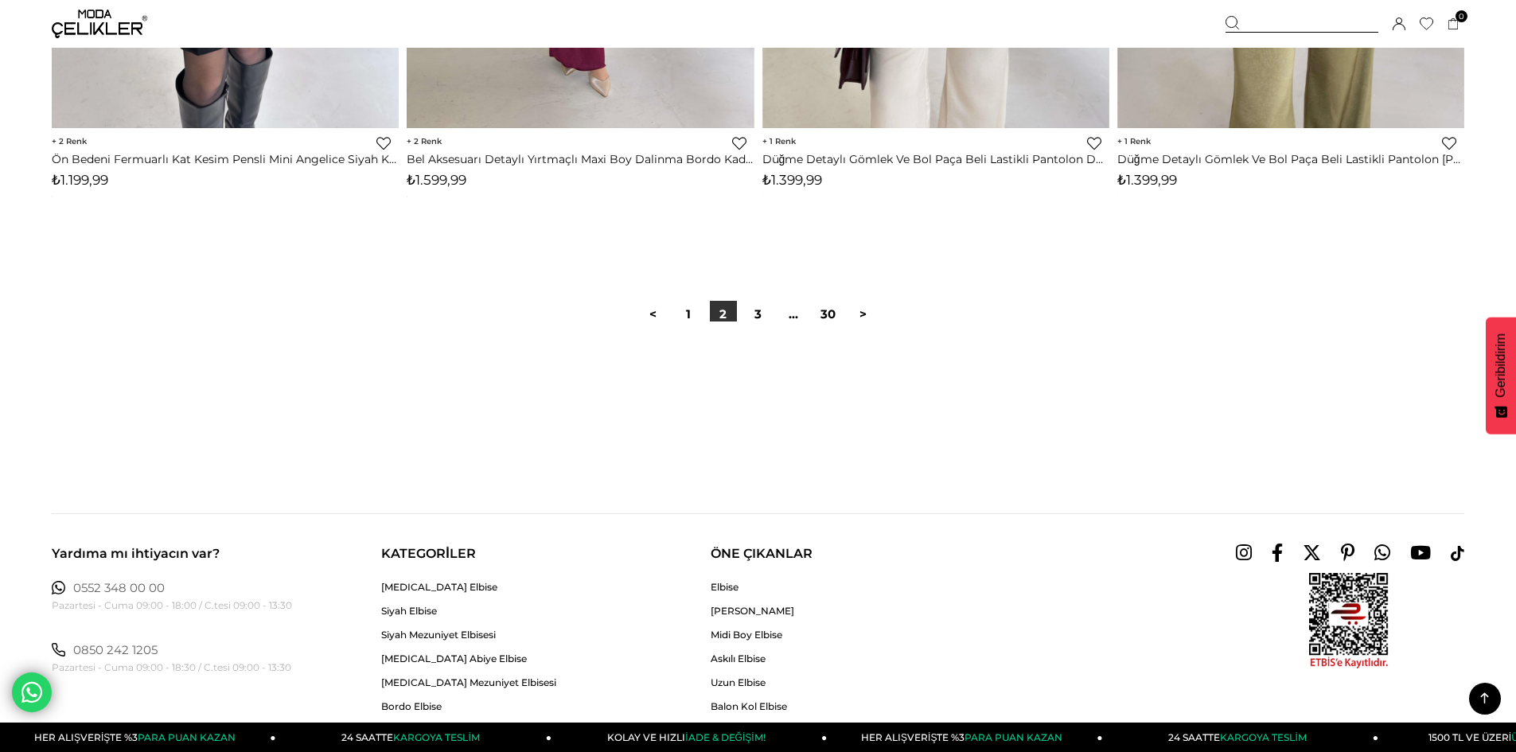
scroll to position [11856, 0]
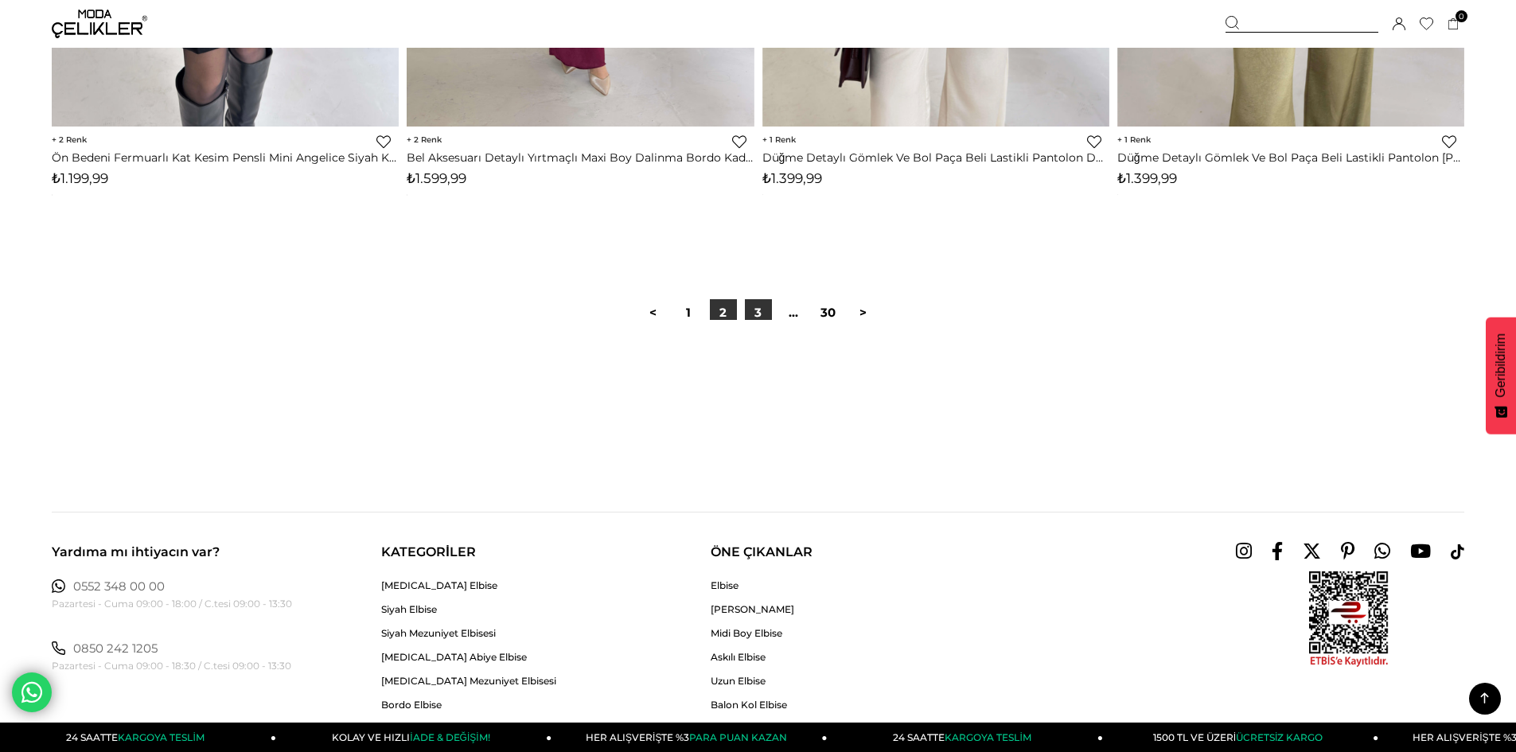
click at [762, 312] on link "3" at bounding box center [758, 312] width 27 height 27
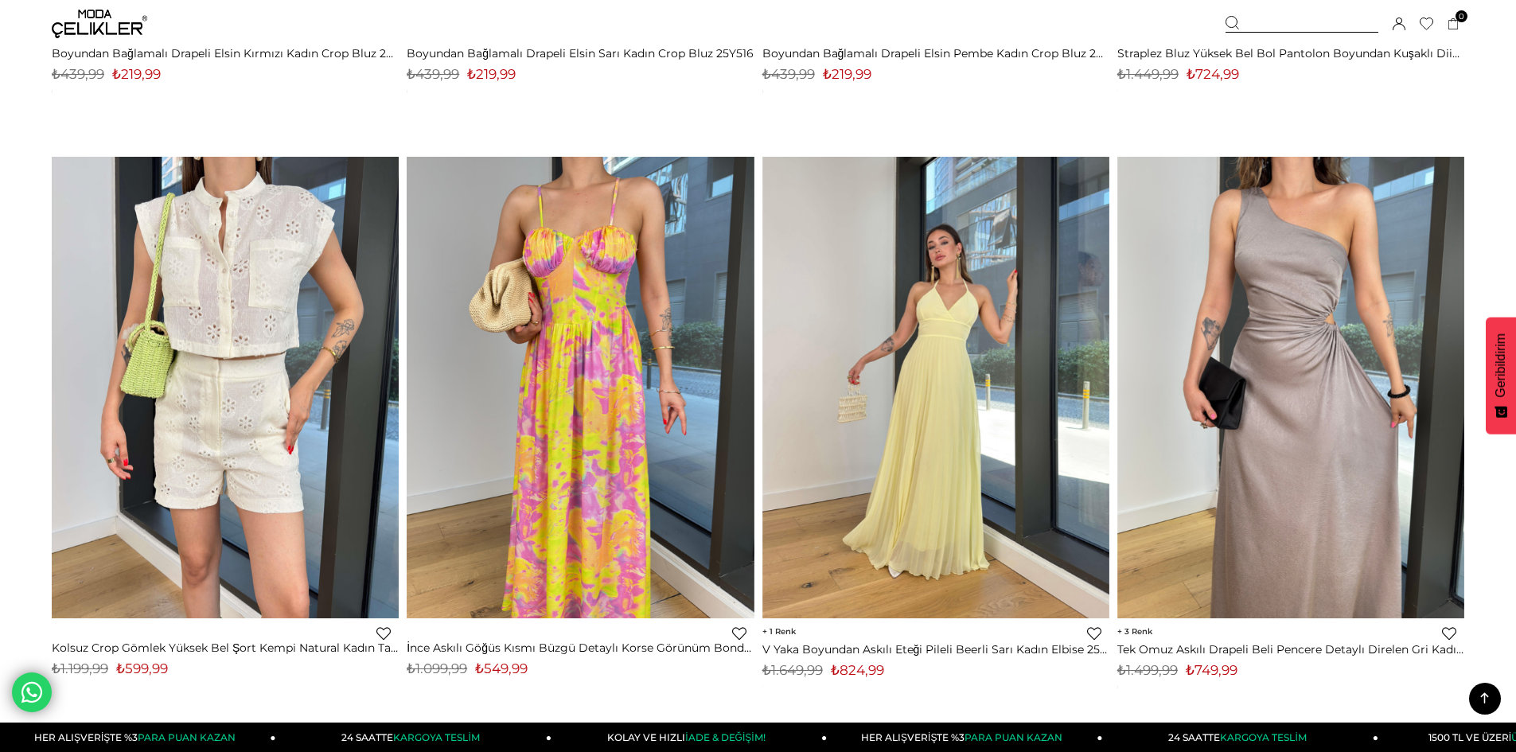
scroll to position [9310, 0]
